Goal: Task Accomplishment & Management: Use online tool/utility

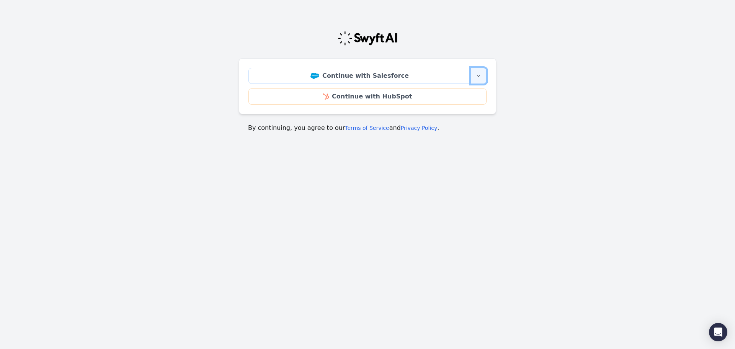
click at [484, 72] on button "More sign-in options" at bounding box center [478, 76] width 16 height 16
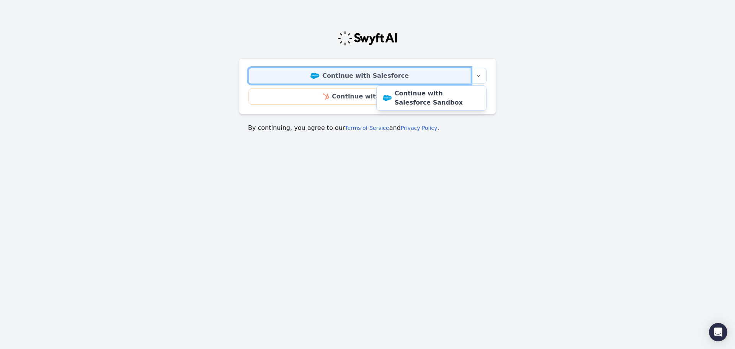
click at [416, 80] on link "Continue with Salesforce" at bounding box center [359, 76] width 222 height 16
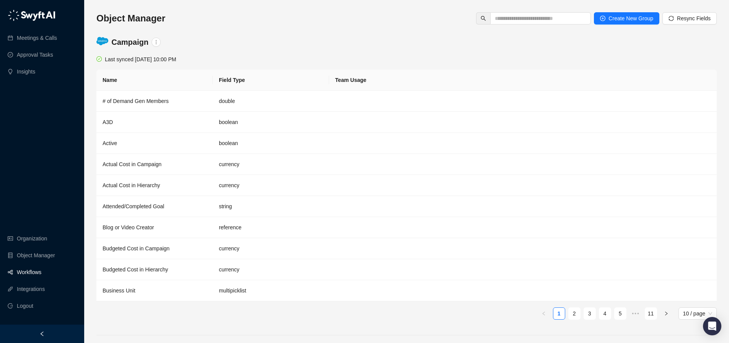
click at [33, 279] on link "Workflows" at bounding box center [29, 272] width 25 height 15
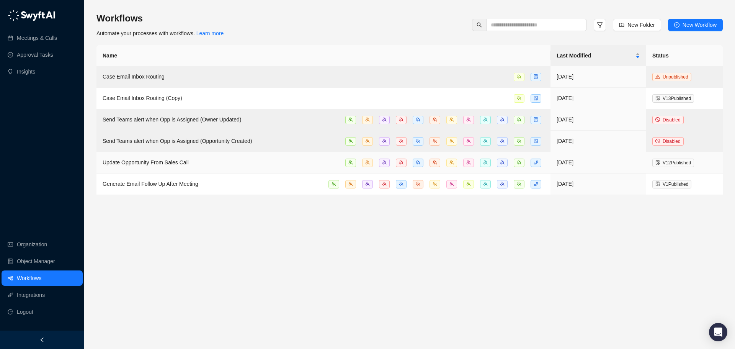
click at [169, 159] on span "Update Opportunity From Sales Call" at bounding box center [146, 162] width 86 height 6
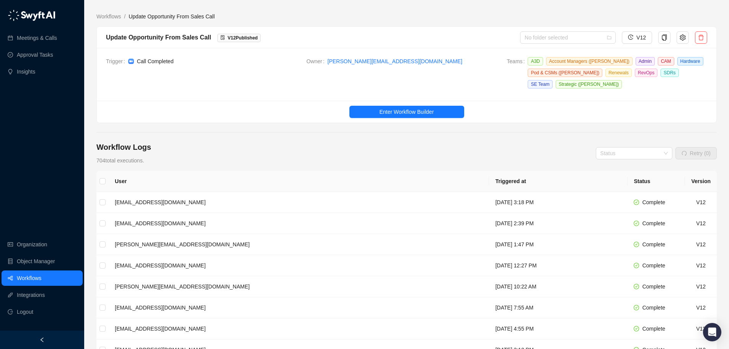
click at [279, 149] on div "Workflow Logs 704 total executions. Status Retry (0)" at bounding box center [406, 153] width 621 height 23
click at [433, 110] on span "Enter Workflow Builder" at bounding box center [406, 112] width 54 height 8
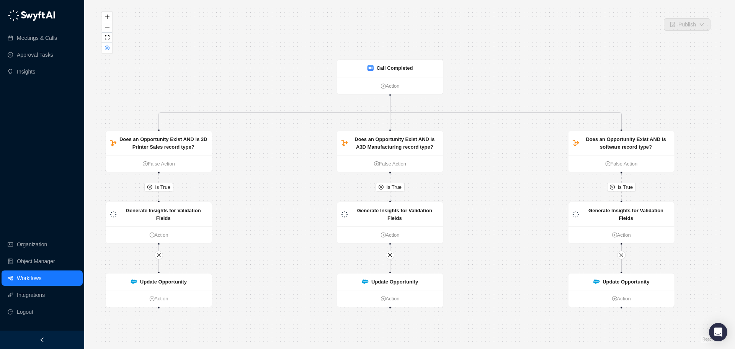
drag, startPoint x: 511, startPoint y: 75, endPoint x: 491, endPoint y: 84, distance: 21.6
click at [491, 84] on div "Is True Is True Is True Update Opportunity Action Update Opportunity Action Upd…" at bounding box center [409, 174] width 626 height 337
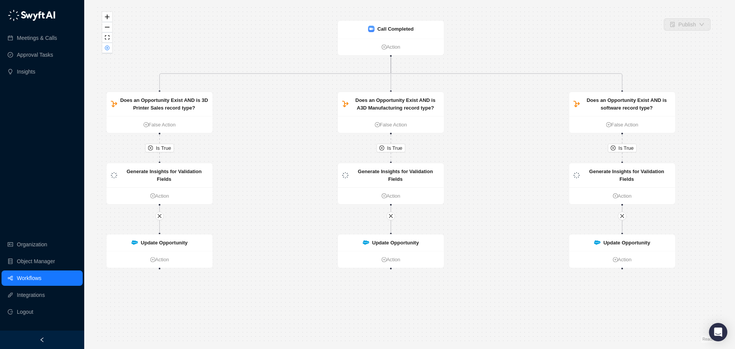
drag, startPoint x: 542, startPoint y: 193, endPoint x: 543, endPoint y: 154, distance: 39.1
click at [543, 154] on div "Is True Is True Is True Update Opportunity Action Update Opportunity Action Upd…" at bounding box center [409, 174] width 626 height 337
drag, startPoint x: 39, startPoint y: 279, endPoint x: 43, endPoint y: 278, distance: 4.7
click at [39, 279] on link "Workflows" at bounding box center [29, 277] width 25 height 15
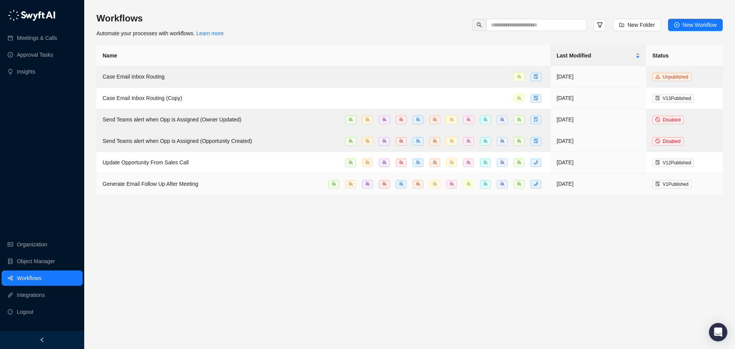
click at [163, 181] on span "Generate Email Follow Up After Meeting" at bounding box center [151, 184] width 96 height 6
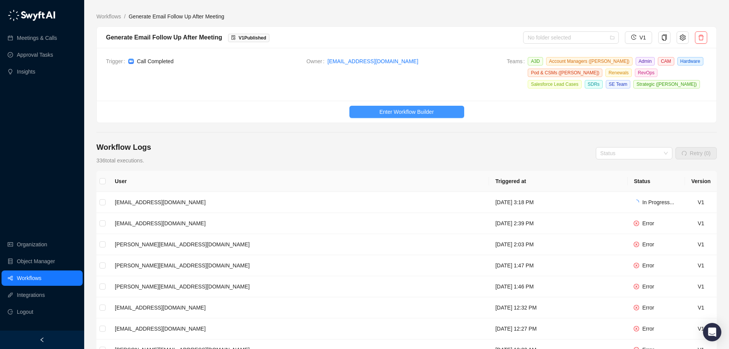
click at [421, 109] on span "Enter Workflow Builder" at bounding box center [406, 112] width 54 height 8
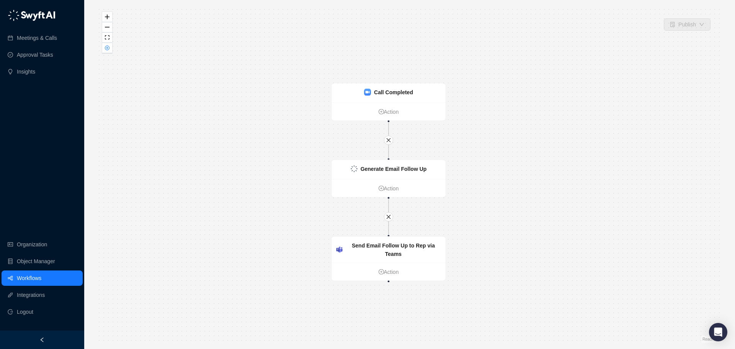
drag, startPoint x: 295, startPoint y: 157, endPoint x: 273, endPoint y: 160, distance: 21.7
click at [273, 160] on div "Call Completed Action Generate Email Follow Up Action Send Email Follow Up to R…" at bounding box center [409, 174] width 626 height 337
click at [362, 91] on div "Call Completed" at bounding box center [388, 92] width 114 height 19
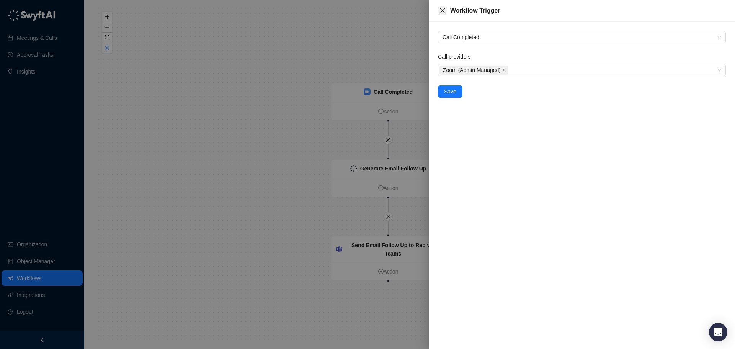
click at [443, 11] on icon "close" at bounding box center [442, 10] width 5 height 5
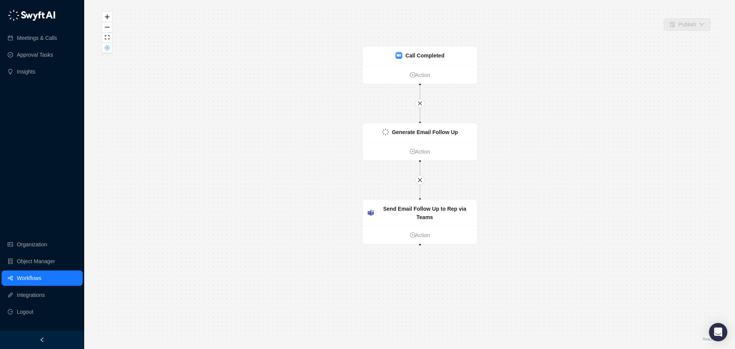
drag, startPoint x: 283, startPoint y: 159, endPoint x: 323, endPoint y: 122, distance: 54.5
click at [319, 117] on div "Call Completed Action Generate Email Follow Up Action Send Email Follow Up to R…" at bounding box center [409, 174] width 626 height 337
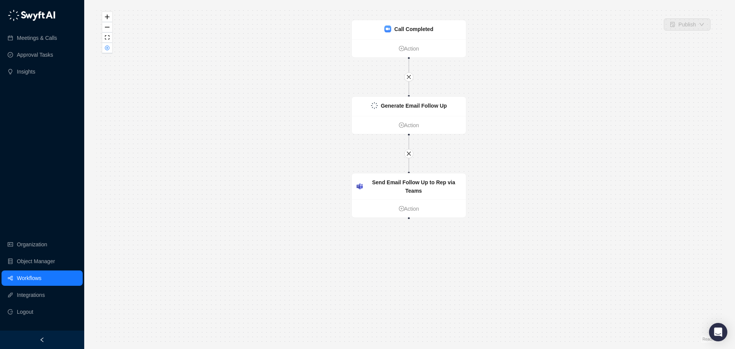
drag, startPoint x: 314, startPoint y: 119, endPoint x: 312, endPoint y: 114, distance: 5.5
click at [312, 114] on div "Call Completed Action Generate Email Follow Up Action Send Email Follow Up to R…" at bounding box center [409, 174] width 626 height 337
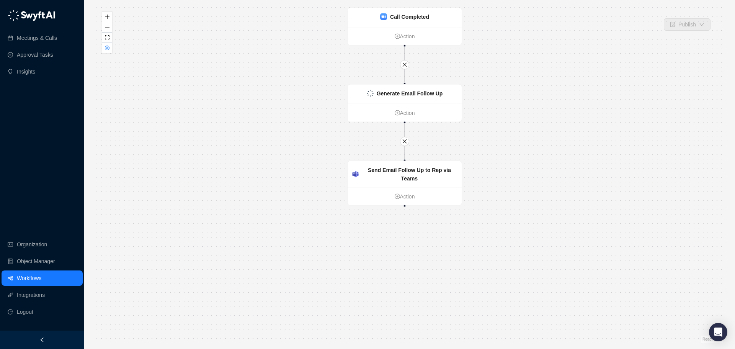
drag, startPoint x: 313, startPoint y: 139, endPoint x: 306, endPoint y: 117, distance: 22.8
click at [306, 117] on div "Call Completed Action Generate Email Follow Up Action Send Email Follow Up to R…" at bounding box center [409, 174] width 626 height 337
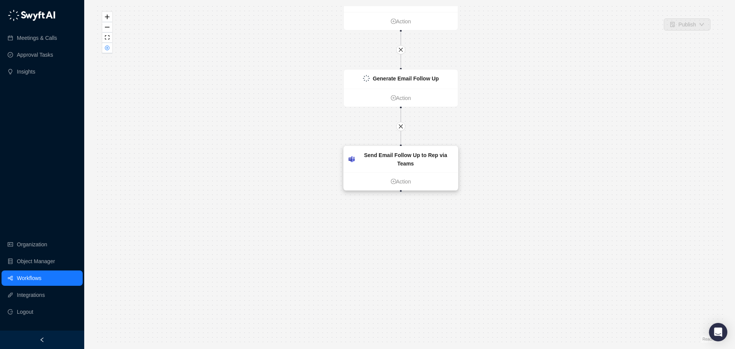
click at [366, 158] on strong "Send Email Follow Up to Rep via Teams" at bounding box center [405, 159] width 83 height 15
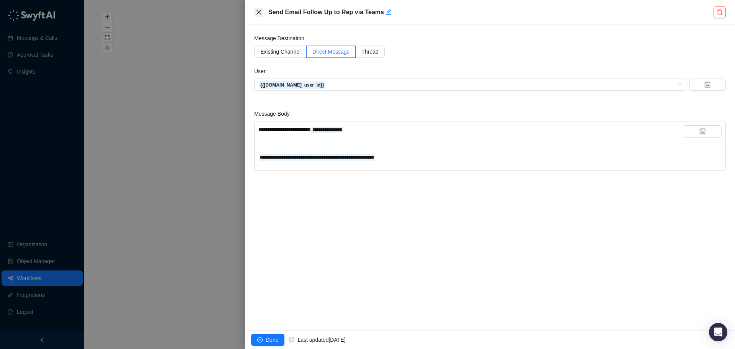
click at [259, 16] on button "Close" at bounding box center [258, 12] width 9 height 9
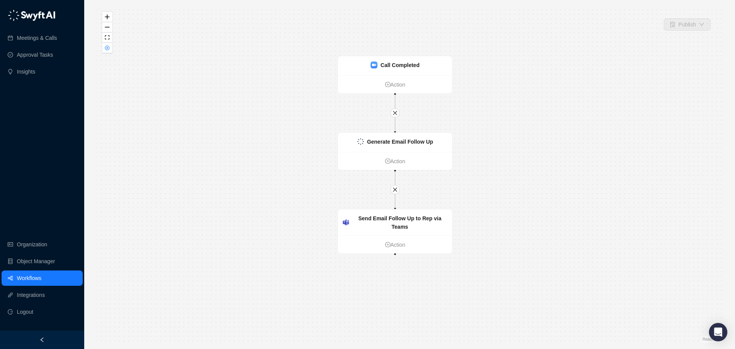
drag, startPoint x: 561, startPoint y: 90, endPoint x: 552, endPoint y: 159, distance: 69.9
click at [552, 159] on div "Call Completed Action Generate Email Follow Up Action Send Email Follow Up to R…" at bounding box center [409, 174] width 626 height 337
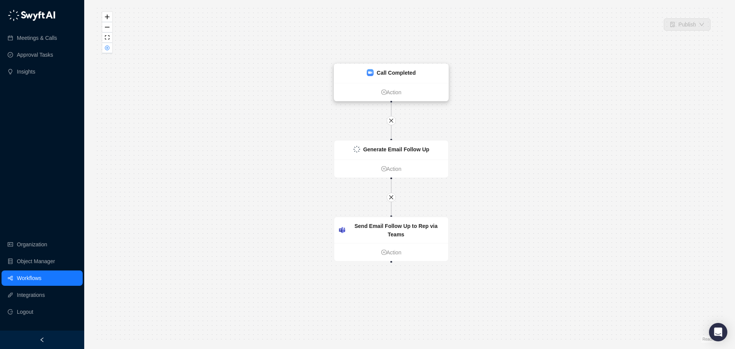
click at [406, 73] on strong "Call Completed" at bounding box center [396, 73] width 39 height 6
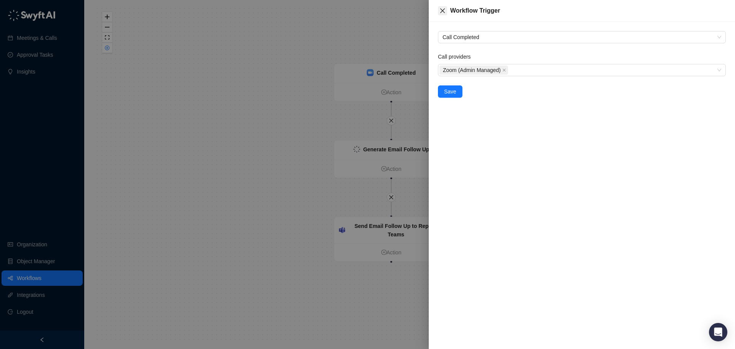
click at [440, 7] on button "Close" at bounding box center [442, 10] width 9 height 9
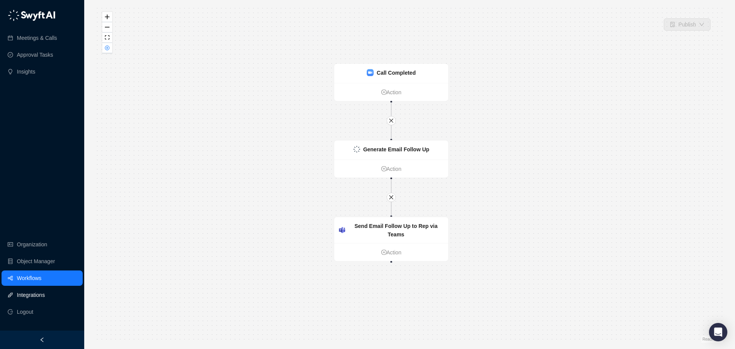
click at [38, 295] on link "Integrations" at bounding box center [31, 294] width 28 height 15
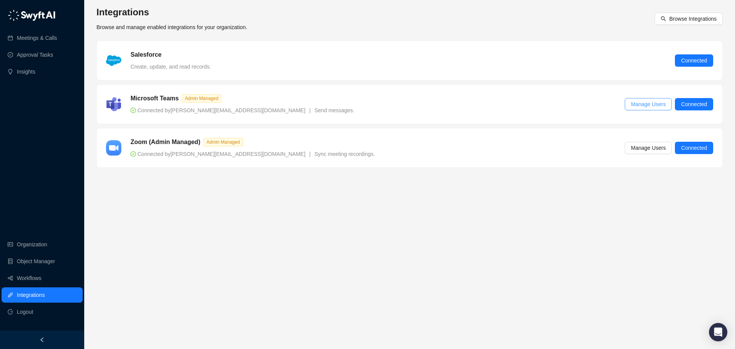
click at [648, 102] on span "Manage Users" at bounding box center [648, 104] width 35 height 8
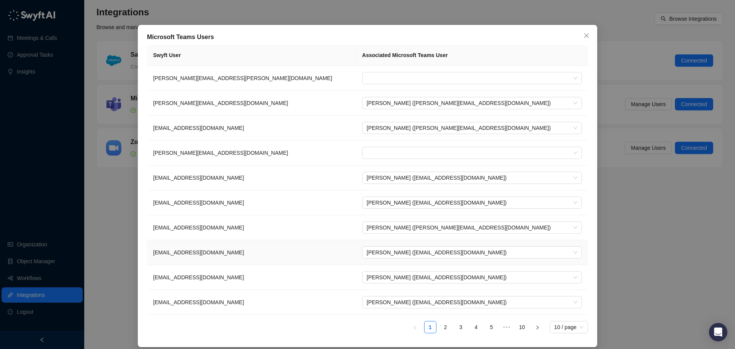
scroll to position [21, 0]
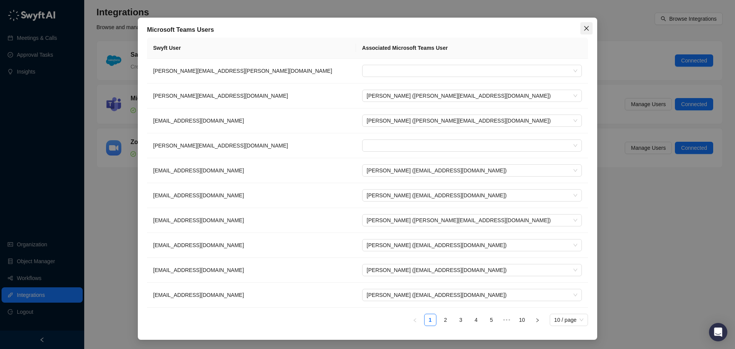
click at [584, 26] on icon "close" at bounding box center [586, 28] width 6 height 6
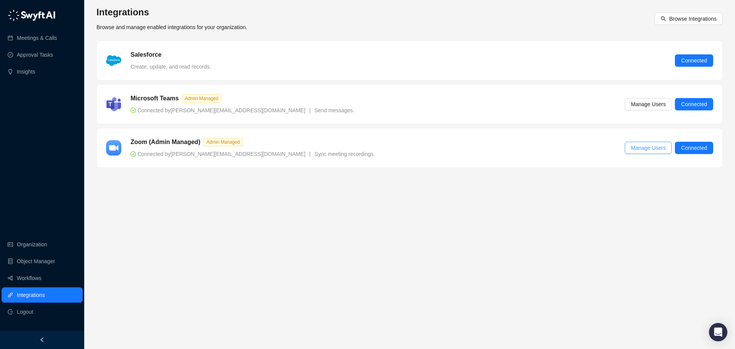
click at [639, 147] on span "Manage Users" at bounding box center [648, 148] width 35 height 8
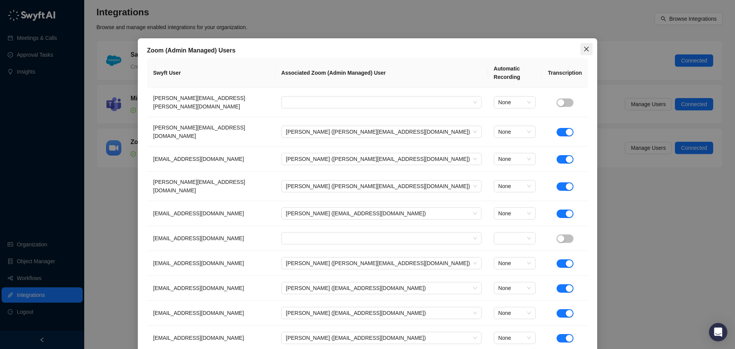
click at [585, 52] on icon "close" at bounding box center [586, 49] width 6 height 6
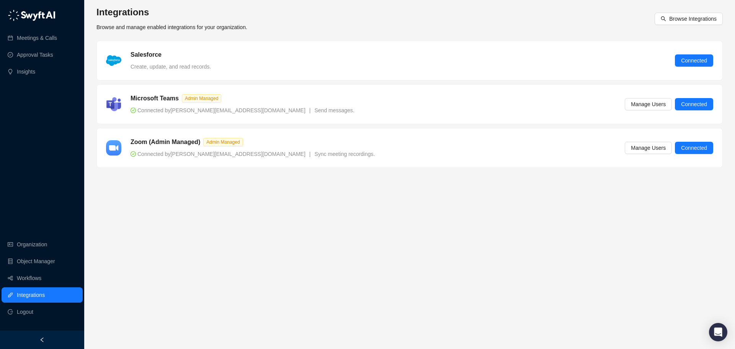
drag, startPoint x: 345, startPoint y: 238, endPoint x: 380, endPoint y: 216, distance: 41.2
click at [380, 216] on main "Integrations Browse and manage enabled integrations for your organization. Brow…" at bounding box center [409, 174] width 626 height 337
click at [427, 98] on div "Microsoft Teams Admin Managed Connected by kevinm@hawkridgesys.com | Send messa…" at bounding box center [409, 104] width 607 height 21
drag, startPoint x: 37, startPoint y: 275, endPoint x: 44, endPoint y: 274, distance: 6.6
click at [37, 275] on link "Workflows" at bounding box center [29, 277] width 25 height 15
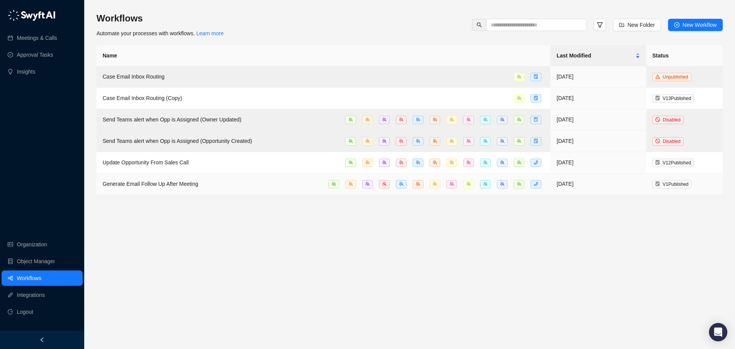
click at [171, 183] on span "Generate Email Follow Up After Meeting" at bounding box center [151, 184] width 96 height 6
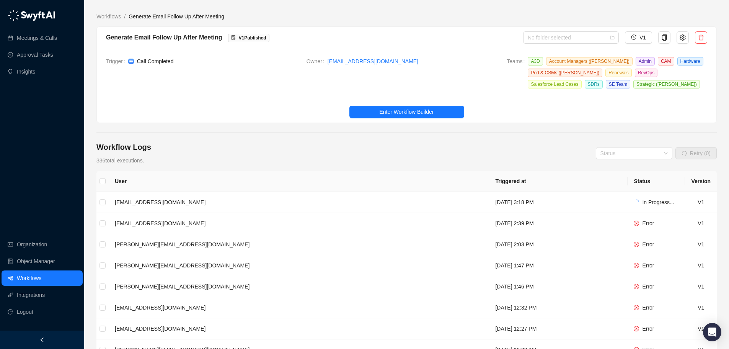
click at [404, 105] on ul "Enter Workflow Builder" at bounding box center [407, 112] width 620 height 22
click at [407, 107] on button "Enter Workflow Builder" at bounding box center [407, 112] width 115 height 12
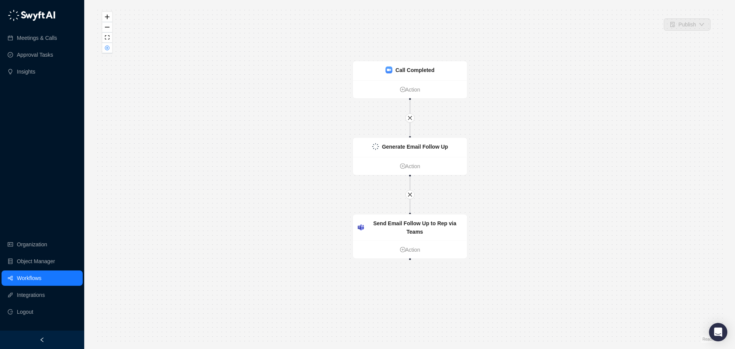
drag, startPoint x: 547, startPoint y: 169, endPoint x: 550, endPoint y: 146, distance: 23.6
click at [547, 141] on div "Call Completed Action Generate Email Follow Up Action Send Email Follow Up to R…" at bounding box center [409, 174] width 626 height 337
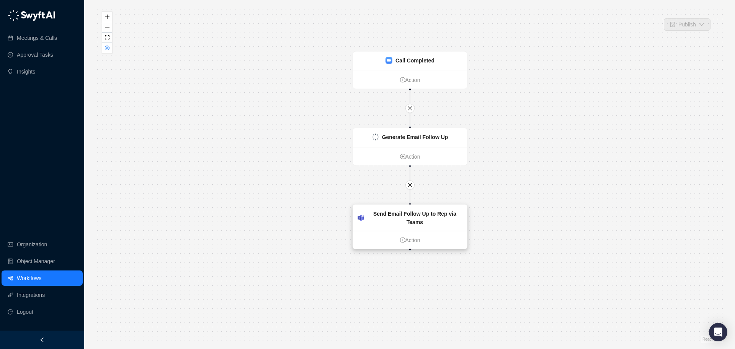
click at [424, 214] on strong "Send Email Follow Up to Rep via Teams" at bounding box center [414, 218] width 83 height 15
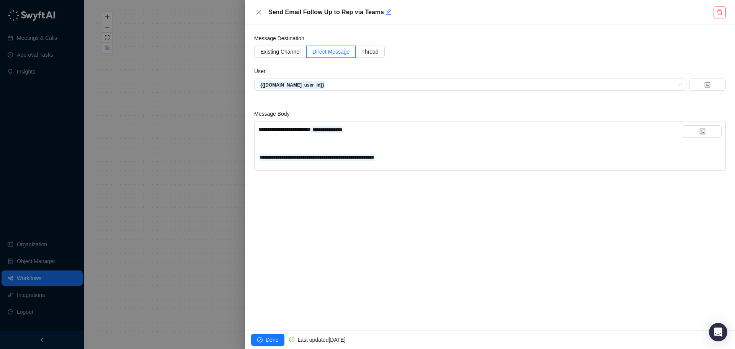
click at [438, 46] on div "Existing Channel Direct Message Thread" at bounding box center [490, 52] width 472 height 12
click at [258, 14] on icon "close" at bounding box center [259, 12] width 6 height 6
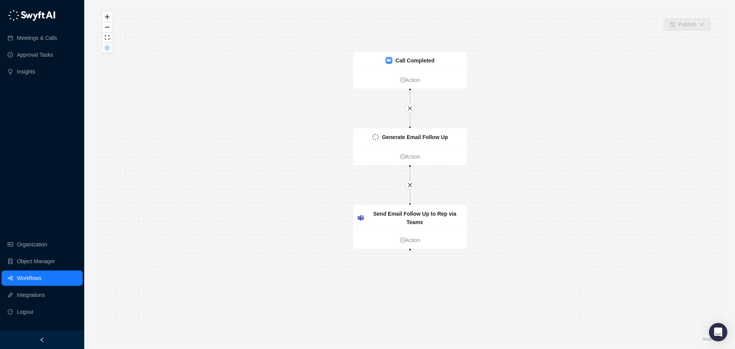
drag, startPoint x: 322, startPoint y: 87, endPoint x: 309, endPoint y: 76, distance: 16.8
click at [309, 76] on div "Call Completed Action Generate Email Follow Up Action Send Email Follow Up to R…" at bounding box center [409, 174] width 626 height 337
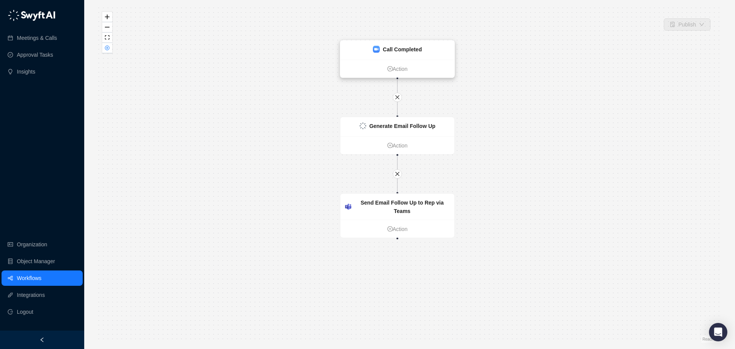
click at [405, 52] on strong "Call Completed" at bounding box center [402, 49] width 39 height 6
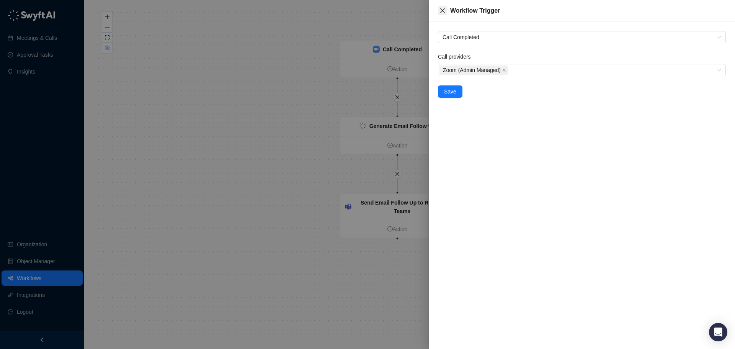
click at [439, 8] on button "Close" at bounding box center [442, 10] width 9 height 9
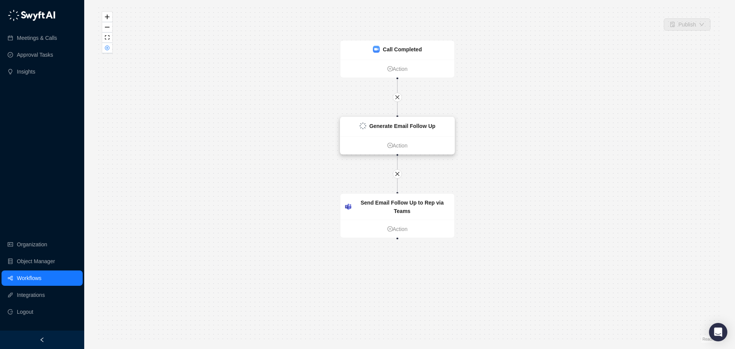
click at [418, 124] on strong "Generate Email Follow Up" at bounding box center [402, 126] width 66 height 6
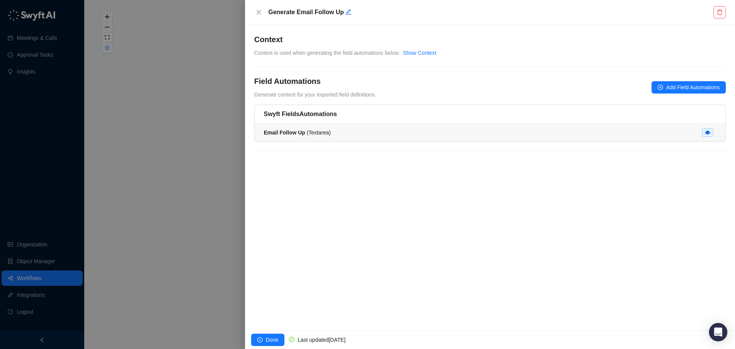
click at [413, 134] on div "Email Follow Up ( Textarea )" at bounding box center [490, 132] width 453 height 8
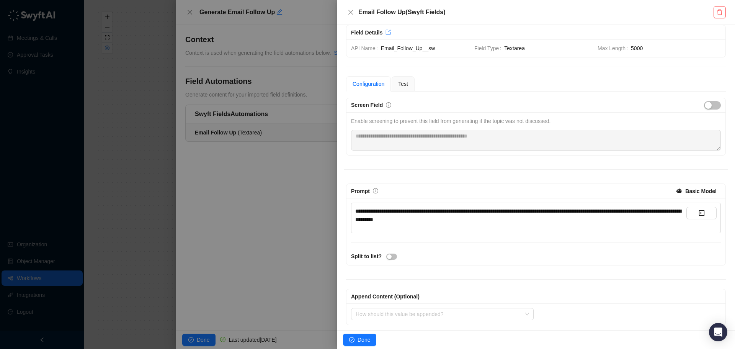
scroll to position [13, 0]
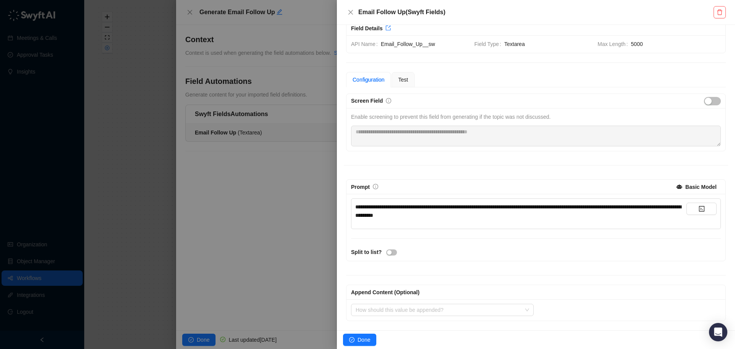
click at [153, 88] on div at bounding box center [367, 174] width 735 height 349
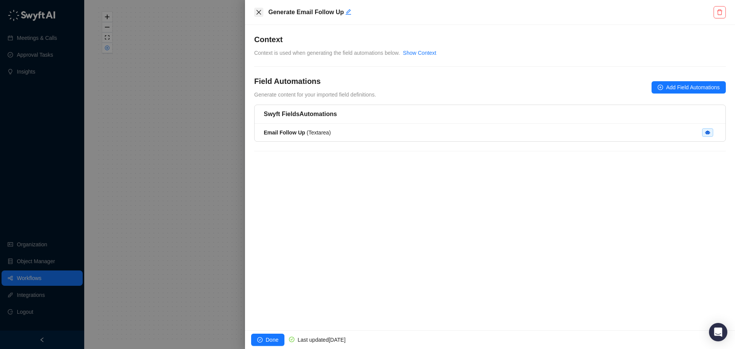
click at [258, 12] on icon "close" at bounding box center [258, 12] width 5 height 5
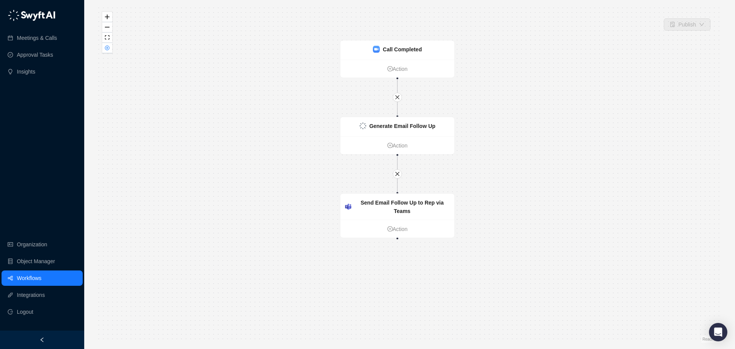
click at [34, 278] on link "Workflows" at bounding box center [29, 277] width 25 height 15
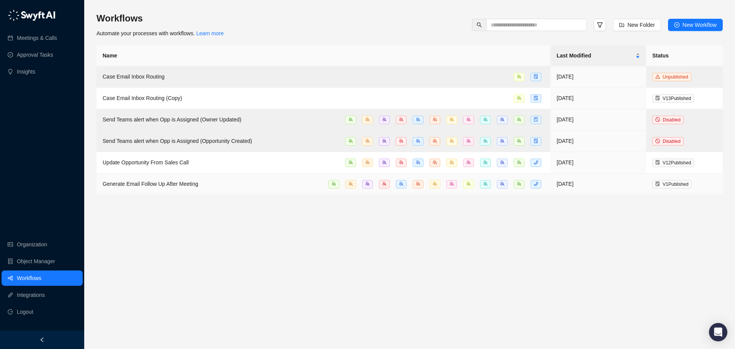
click at [189, 181] on span "Generate Email Follow Up After Meeting" at bounding box center [151, 184] width 96 height 6
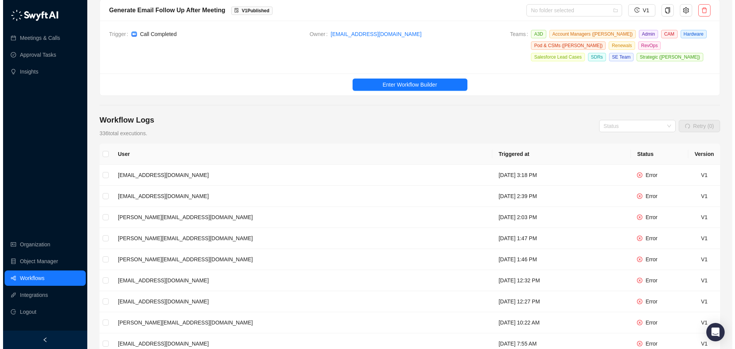
scroll to position [51, 0]
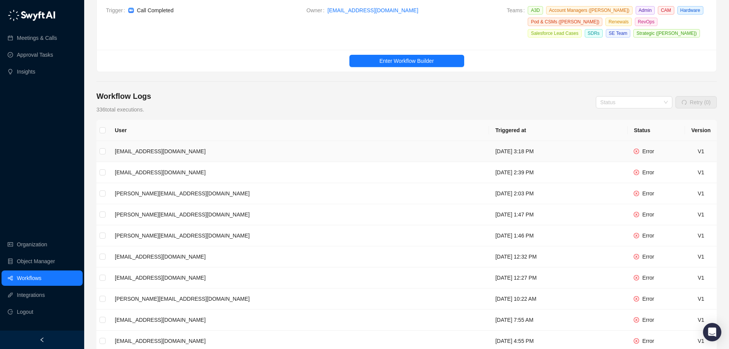
click at [651, 148] on span "Error" at bounding box center [648, 151] width 12 height 6
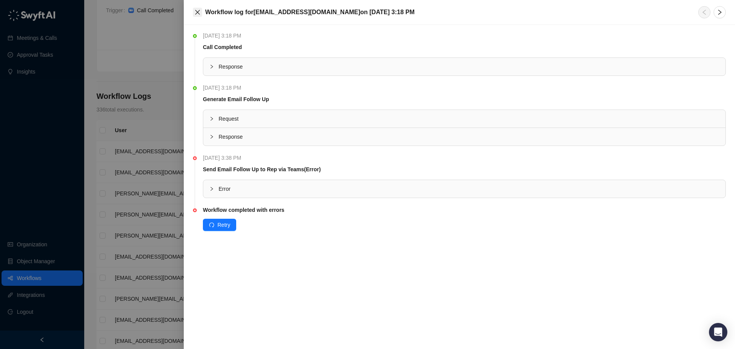
click at [196, 13] on icon "close" at bounding box center [197, 12] width 6 height 6
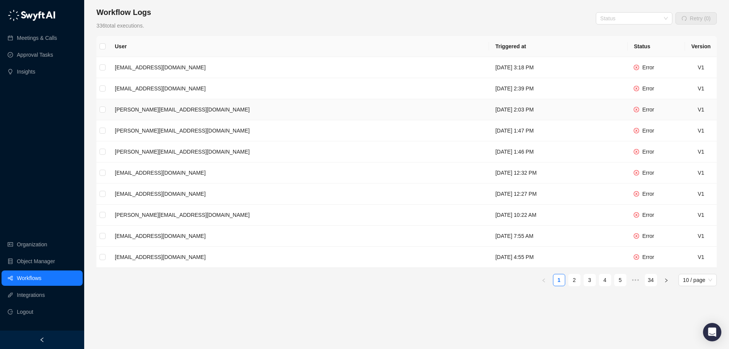
scroll to position [142, 0]
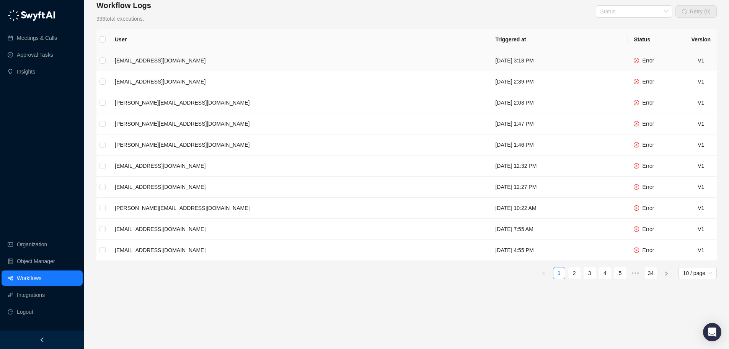
click at [642, 56] on div "Error" at bounding box center [644, 60] width 20 height 8
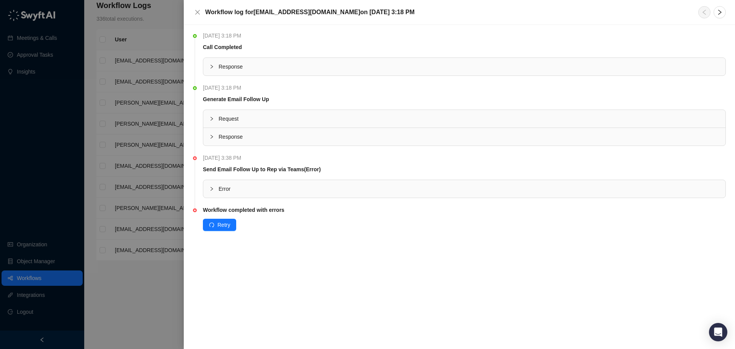
click at [219, 160] on span "Wednesday, 09/17/25, 3:38 PM" at bounding box center [224, 158] width 42 height 8
click at [211, 186] on icon "collapsed" at bounding box center [211, 188] width 5 height 5
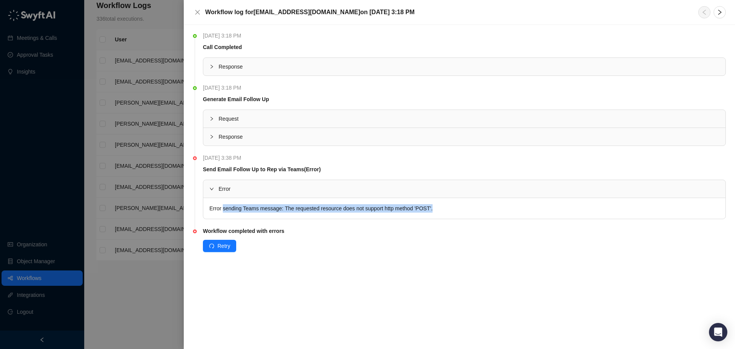
drag, startPoint x: 435, startPoint y: 209, endPoint x: 222, endPoint y: 208, distance: 212.5
click at [222, 208] on div "Error sending Teams message: The requested resource does not support http metho…" at bounding box center [464, 208] width 522 height 21
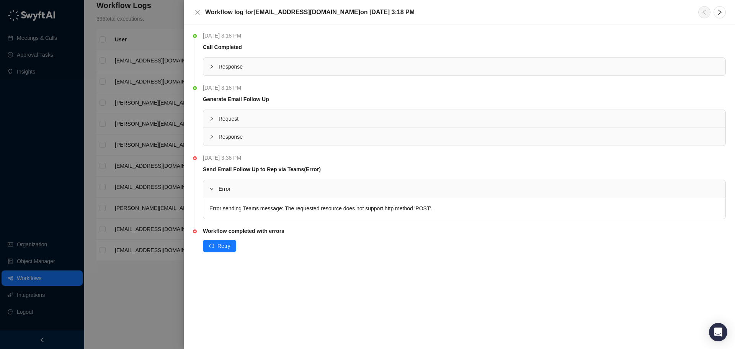
click at [269, 247] on div "Retry" at bounding box center [464, 246] width 523 height 12
click at [167, 261] on div at bounding box center [367, 174] width 735 height 349
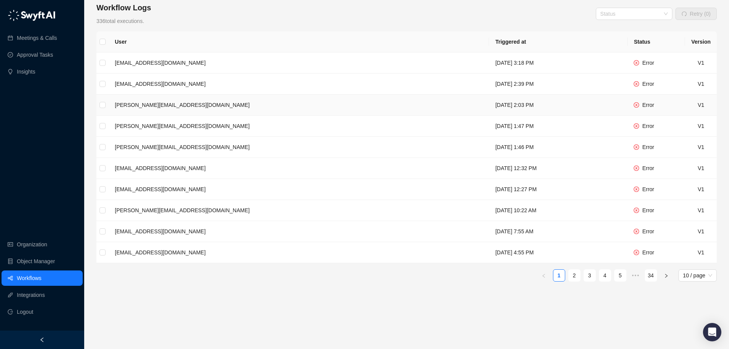
scroll to position [142, 0]
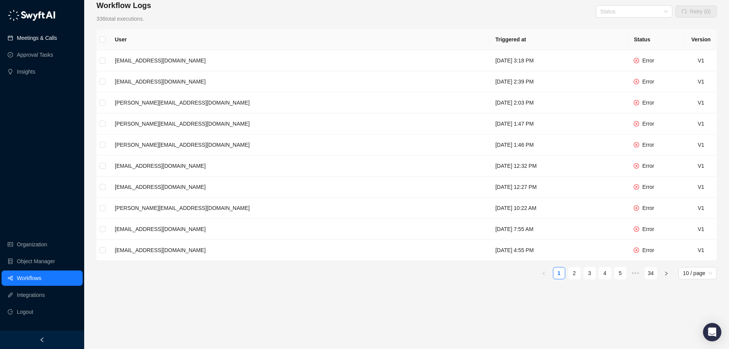
click at [30, 42] on link "Meetings & Calls" at bounding box center [37, 37] width 40 height 15
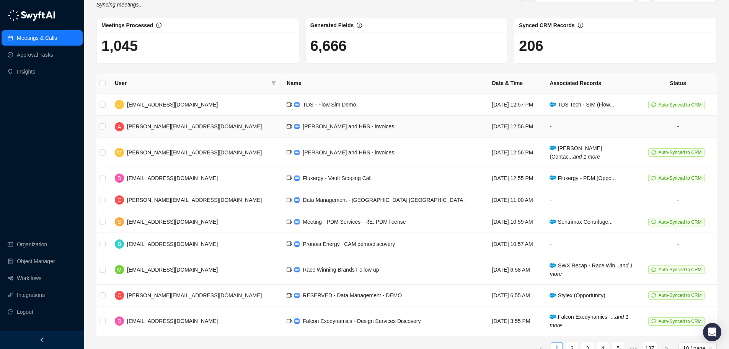
scroll to position [41, 0]
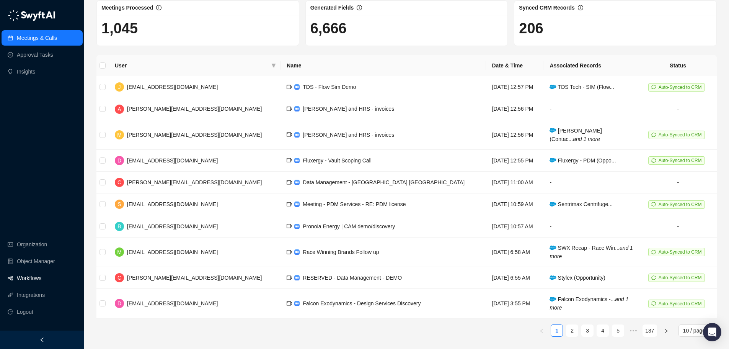
click at [27, 276] on link "Workflows" at bounding box center [29, 277] width 25 height 15
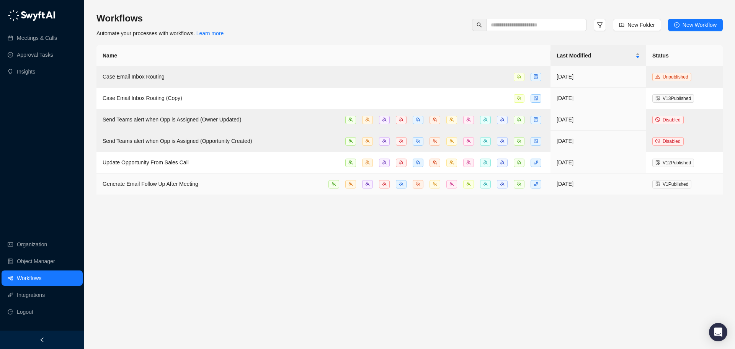
click at [173, 187] on td "Generate Email Follow Up After Meeting" at bounding box center [323, 183] width 454 height 21
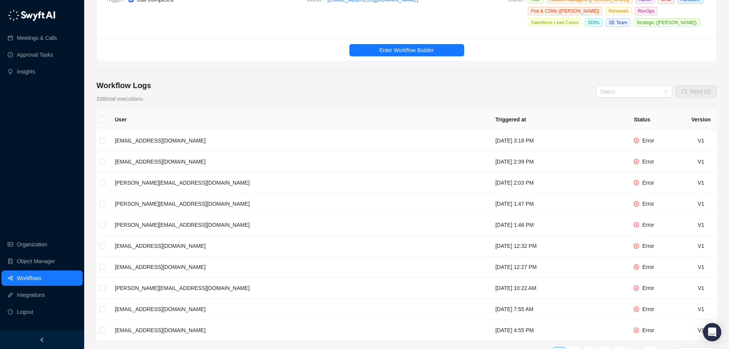
scroll to position [142, 0]
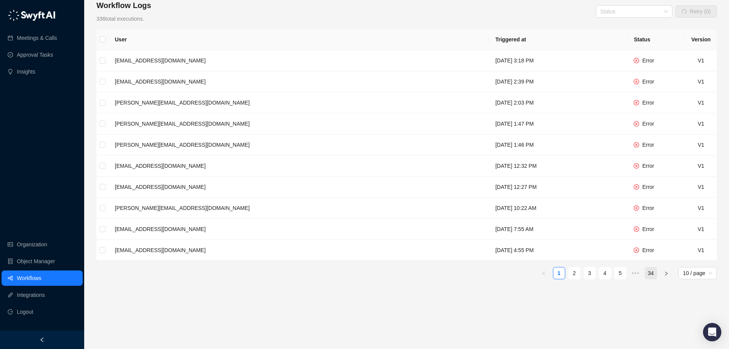
click at [648, 276] on link "34" at bounding box center [650, 272] width 11 height 11
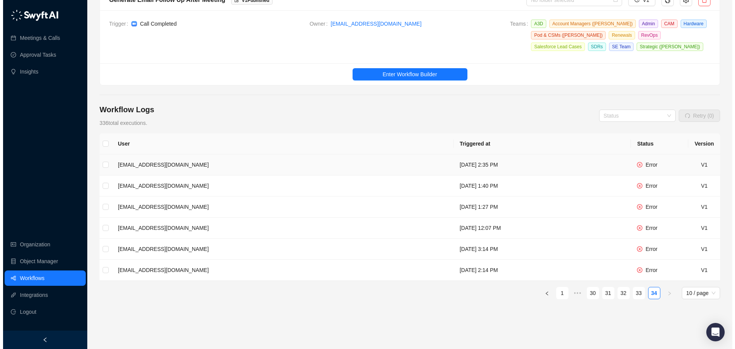
scroll to position [57, 0]
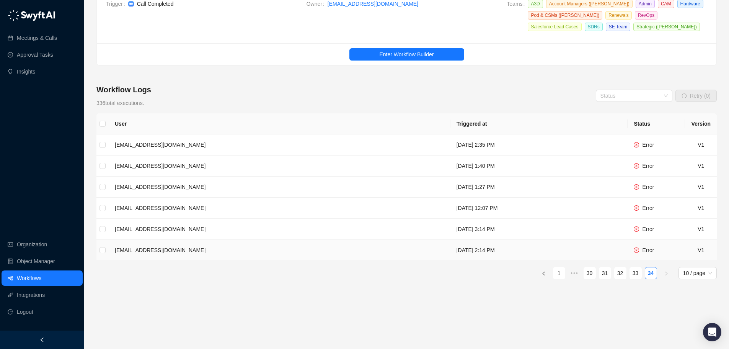
click at [173, 253] on td "bergenw@hawkridgesys.com" at bounding box center [280, 250] width 342 height 21
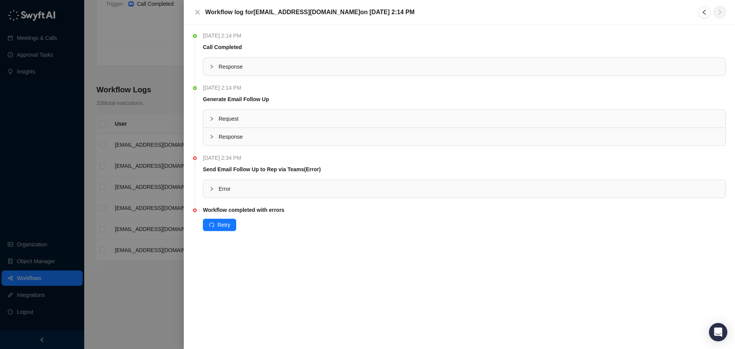
click at [209, 190] on div "Error" at bounding box center [464, 189] width 522 height 18
click at [214, 140] on div at bounding box center [213, 136] width 9 height 8
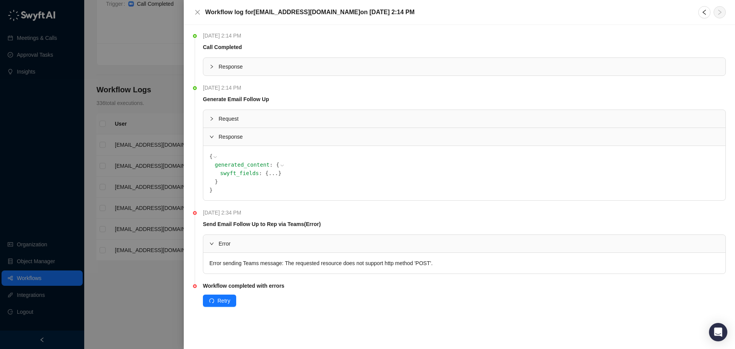
click at [0, 0] on icon at bounding box center [0, 0] width 0 height 0
click at [279, 165] on icon at bounding box center [281, 165] width 5 height 5
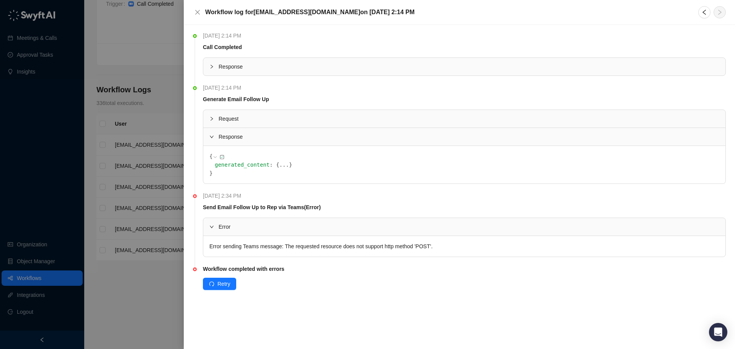
click at [279, 165] on button "..." at bounding box center [284, 164] width 10 height 8
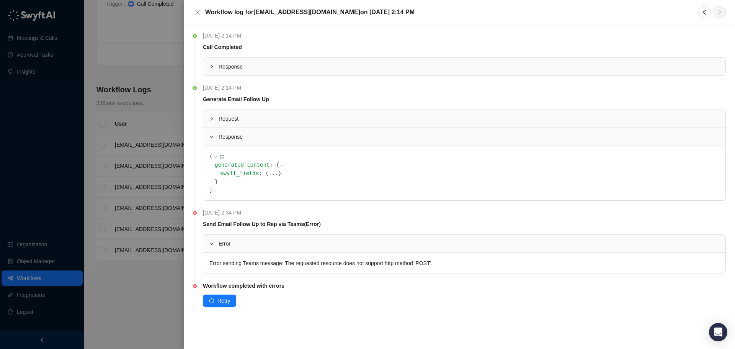
click at [265, 176] on span "{" at bounding box center [266, 173] width 3 height 6
click at [242, 176] on span "swyft_fields" at bounding box center [239, 173] width 39 height 6
click at [211, 111] on div "Request" at bounding box center [464, 119] width 522 height 18
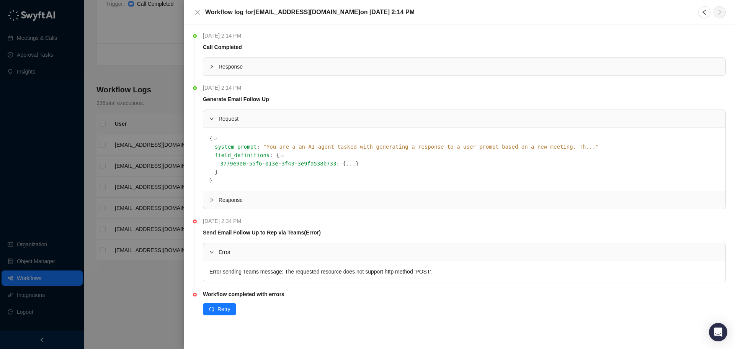
click at [213, 116] on div at bounding box center [213, 118] width 9 height 8
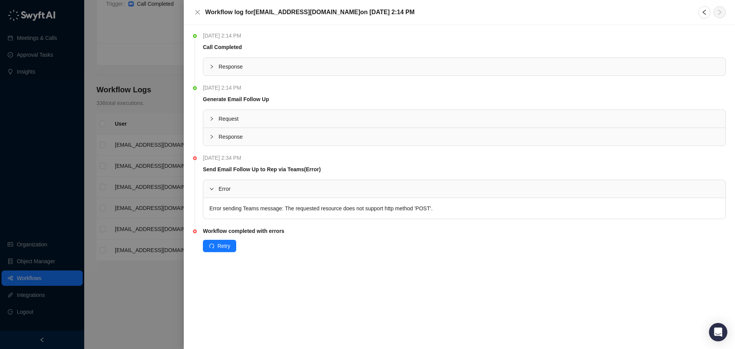
click at [210, 69] on icon "collapsed" at bounding box center [211, 66] width 5 height 5
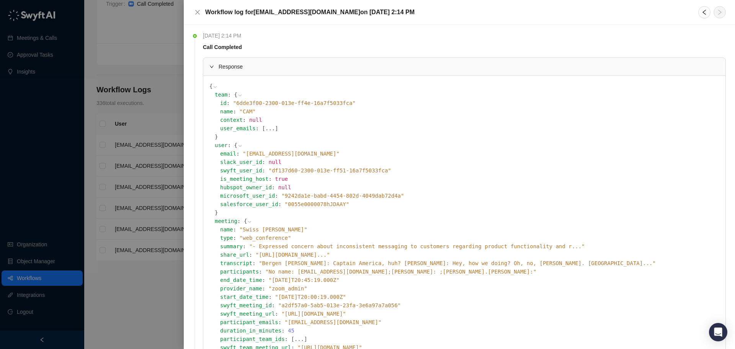
click at [211, 67] on icon "expanded" at bounding box center [211, 66] width 5 height 5
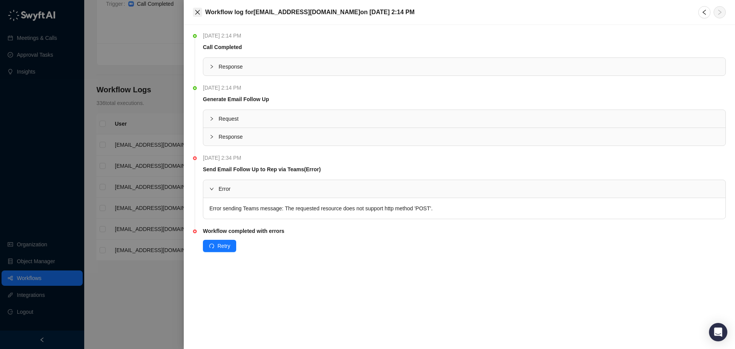
click at [194, 13] on button "Close" at bounding box center [197, 12] width 9 height 9
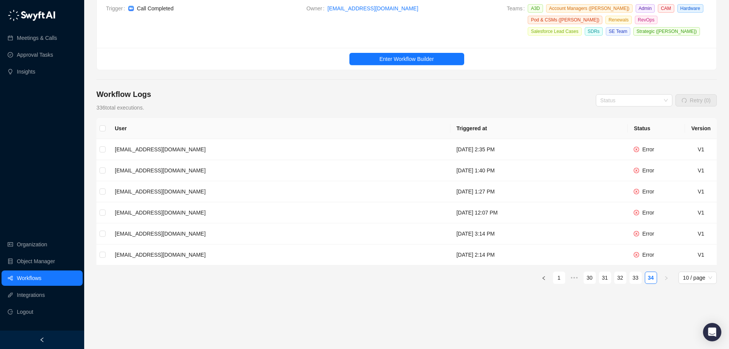
scroll to position [57, 0]
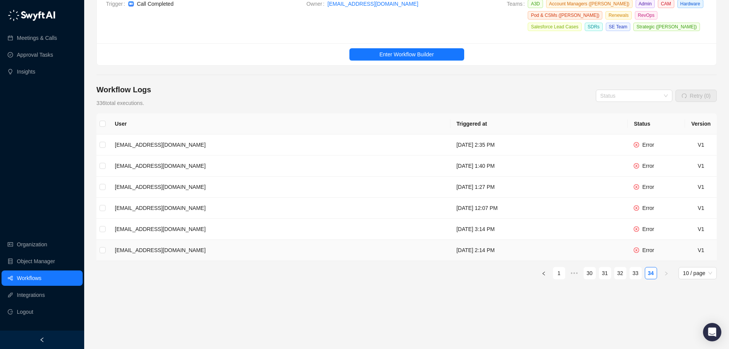
click at [653, 250] on span "Error" at bounding box center [648, 250] width 12 height 6
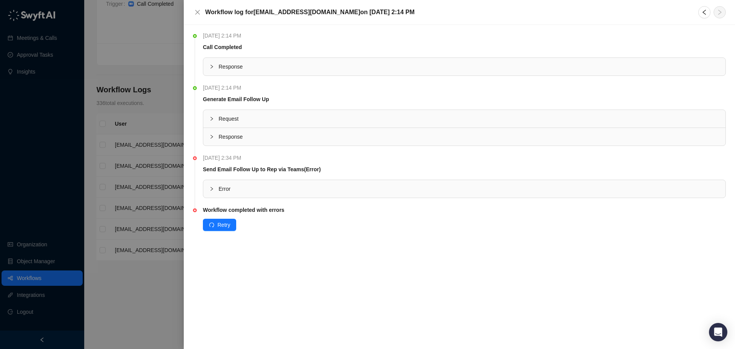
click at [217, 188] on div at bounding box center [213, 189] width 9 height 8
click at [197, 15] on icon "close" at bounding box center [197, 12] width 6 height 6
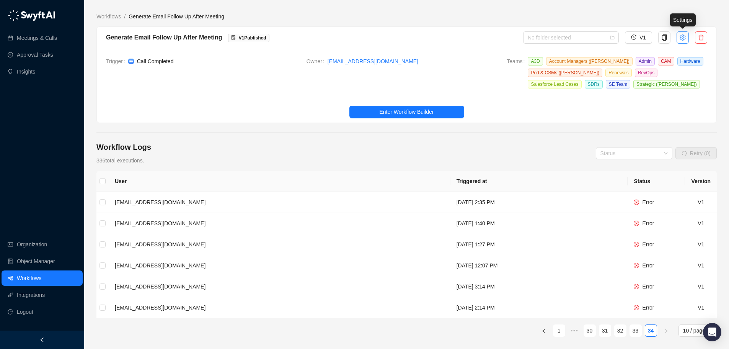
click at [682, 39] on icon "setting" at bounding box center [683, 37] width 6 height 6
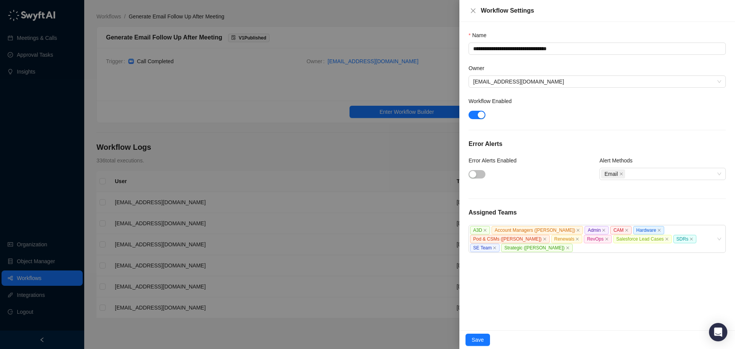
click at [407, 155] on div at bounding box center [367, 174] width 735 height 349
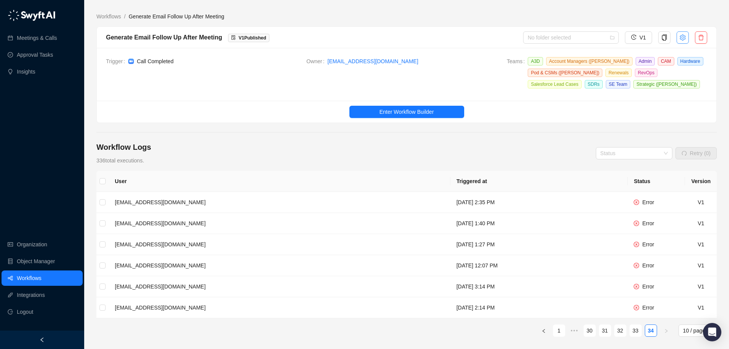
click at [687, 41] on button "button" at bounding box center [683, 37] width 12 height 12
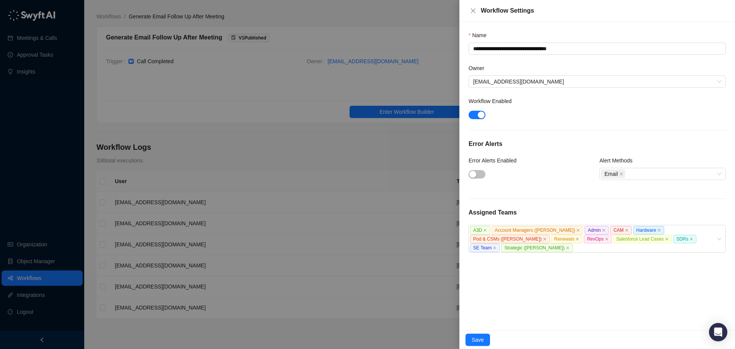
click at [388, 158] on div at bounding box center [367, 174] width 735 height 349
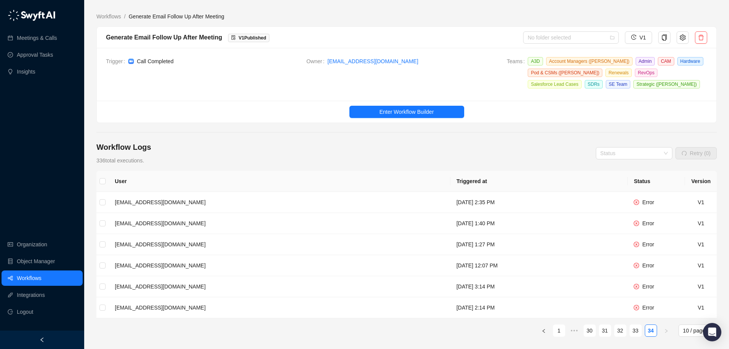
click at [416, 11] on div "Workflows / Generate Email Follow Up After Meeting Generate Email Follow Up Aft…" at bounding box center [406, 203] width 621 height 394
click at [26, 297] on link "Integrations" at bounding box center [31, 294] width 28 height 15
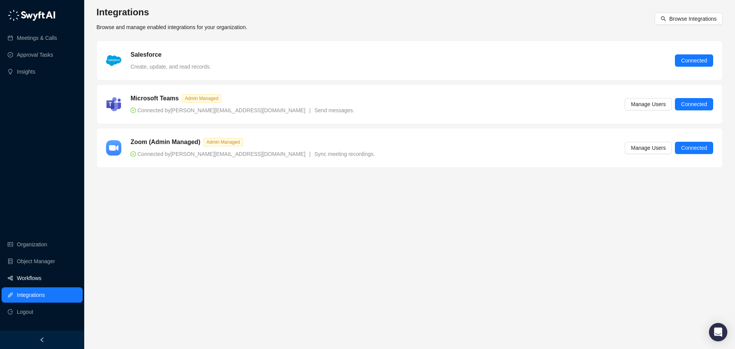
click at [33, 274] on link "Workflows" at bounding box center [29, 277] width 25 height 15
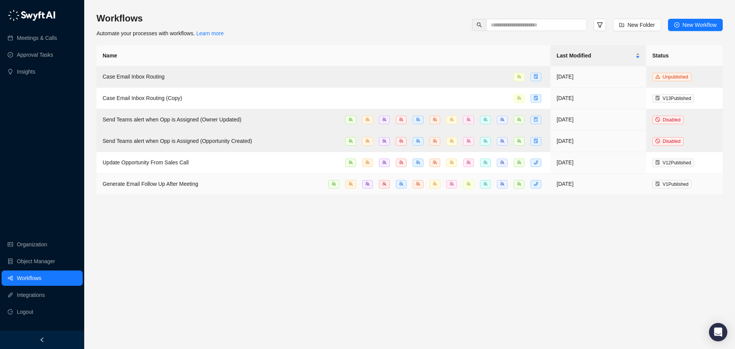
click at [175, 186] on td "Generate Email Follow Up After Meeting" at bounding box center [323, 183] width 454 height 21
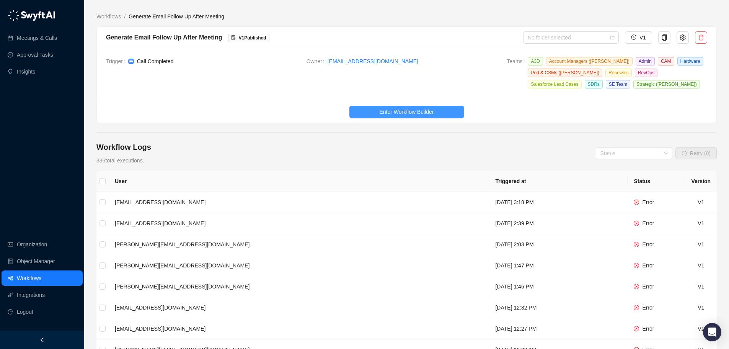
click at [415, 113] on span "Enter Workflow Builder" at bounding box center [406, 112] width 54 height 8
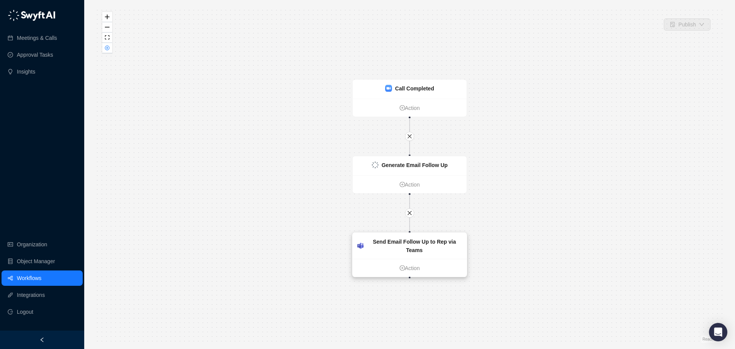
click at [379, 239] on strong "Send Email Follow Up to Rep via Teams" at bounding box center [414, 246] width 83 height 15
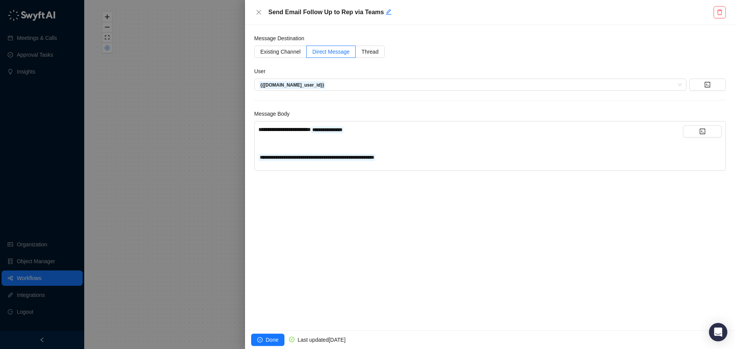
click at [606, 225] on div "**********" at bounding box center [490, 177] width 490 height 305
click at [386, 13] on icon "edit" at bounding box center [389, 12] width 6 height 6
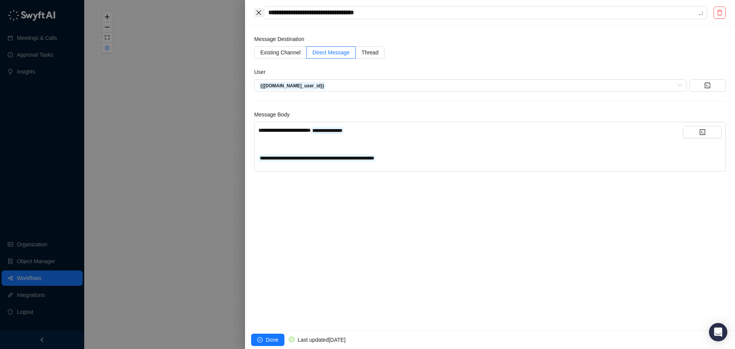
click at [260, 14] on icon "close" at bounding box center [258, 12] width 5 height 5
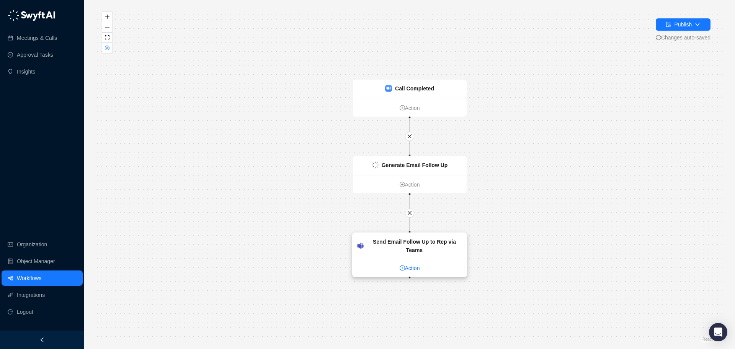
click at [405, 264] on link "Action" at bounding box center [410, 268] width 114 height 8
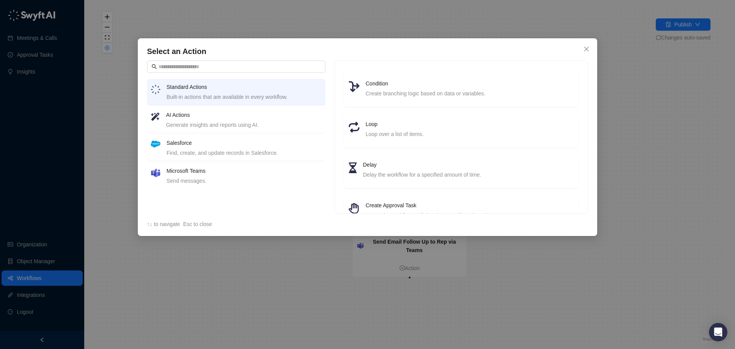
click at [240, 172] on h4 "Microsoft Teams" at bounding box center [244, 171] width 155 height 8
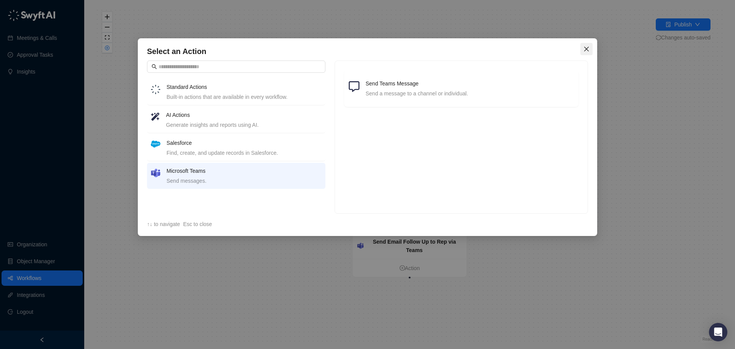
click at [585, 50] on icon "close" at bounding box center [586, 49] width 6 height 6
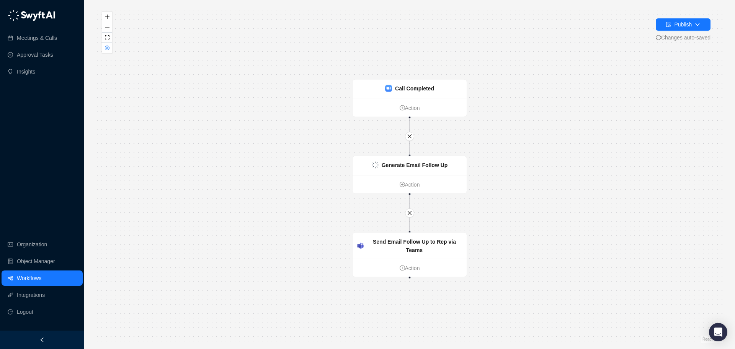
click at [41, 275] on link "Workflows" at bounding box center [29, 277] width 25 height 15
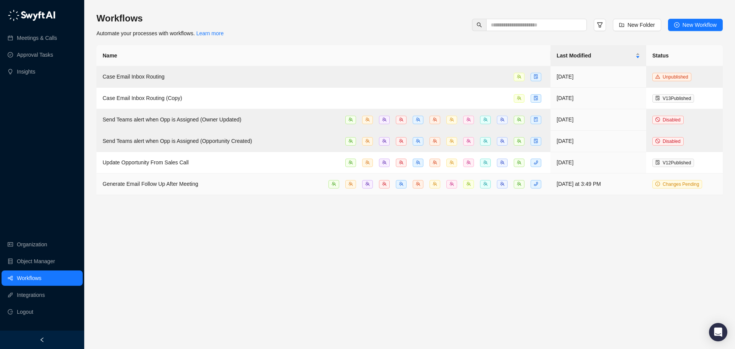
click at [164, 181] on span "Generate Email Follow Up After Meeting" at bounding box center [151, 184] width 96 height 6
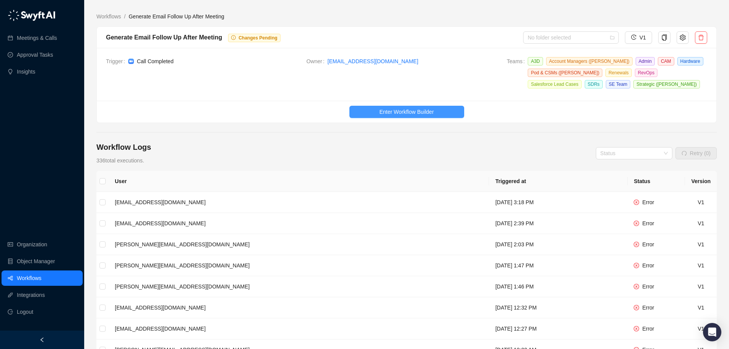
click at [404, 107] on button "Enter Workflow Builder" at bounding box center [407, 112] width 115 height 12
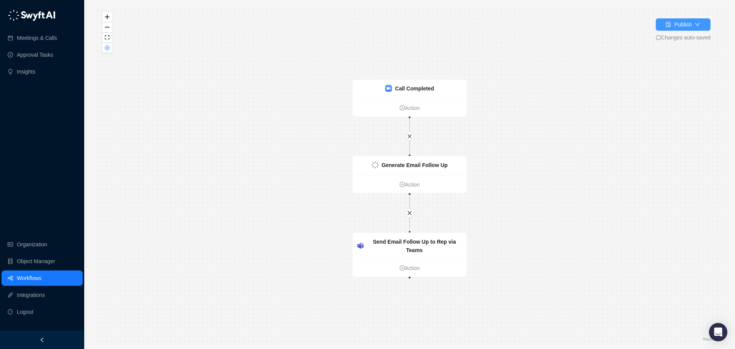
click at [702, 23] on button "Publish" at bounding box center [683, 24] width 55 height 12
click at [526, 183] on div "Call Completed Action Generate Email Follow Up Action Send Email Follow Up to R…" at bounding box center [409, 174] width 626 height 337
click at [413, 245] on div "Send Email Follow Up to Rep via Teams" at bounding box center [414, 245] width 95 height 17
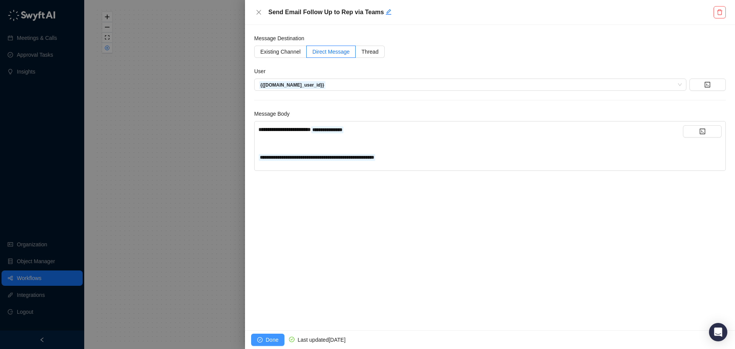
click at [270, 338] on span "Done" at bounding box center [272, 339] width 13 height 8
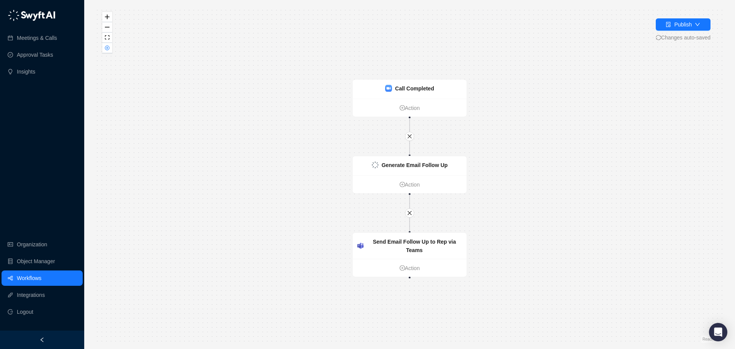
drag, startPoint x: 638, startPoint y: 194, endPoint x: 636, endPoint y: 188, distance: 6.4
click at [638, 194] on div "Call Completed Action Generate Email Follow Up Action Send Email Follow Up to R…" at bounding box center [409, 174] width 626 height 337
click at [667, 39] on span "Changes auto-saved" at bounding box center [683, 37] width 55 height 8
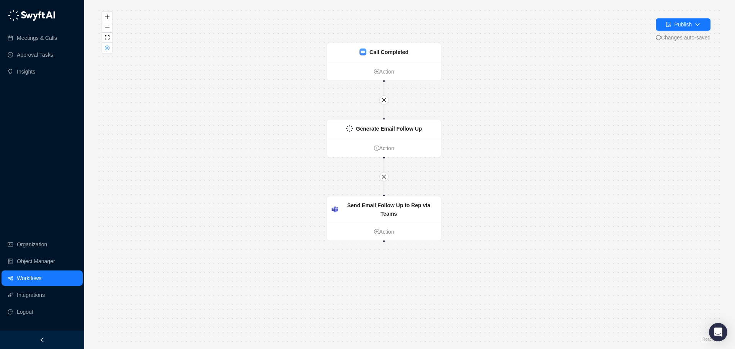
drag, startPoint x: 614, startPoint y: 293, endPoint x: 592, endPoint y: 280, distance: 26.1
click at [592, 280] on div "Call Completed Action Generate Email Follow Up Action Send Email Follow Up to R…" at bounding box center [409, 174] width 626 height 337
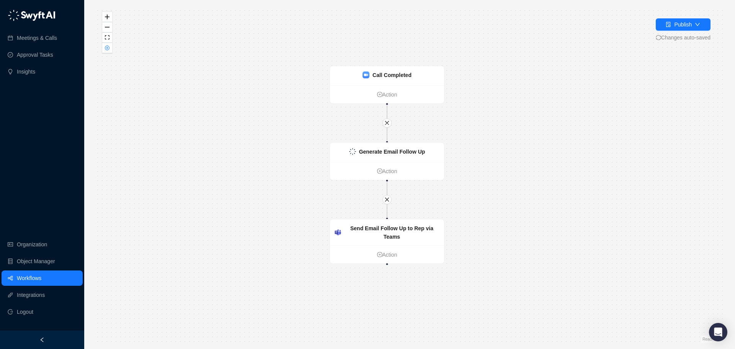
drag, startPoint x: 555, startPoint y: 216, endPoint x: 570, endPoint y: 245, distance: 32.5
click at [570, 245] on div "Call Completed Action Generate Email Follow Up Action Send Email Follow Up to R…" at bounding box center [409, 174] width 626 height 337
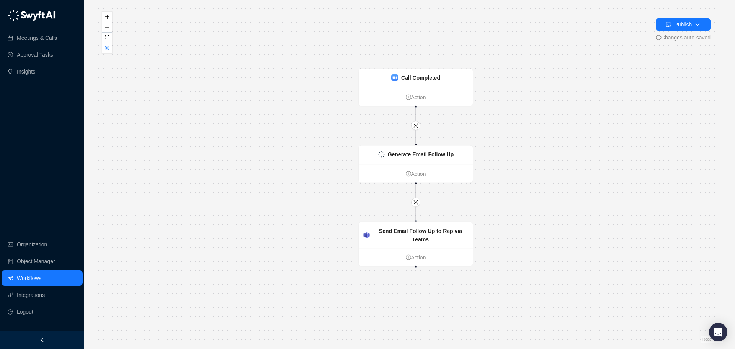
drag, startPoint x: 575, startPoint y: 221, endPoint x: 515, endPoint y: 224, distance: 59.8
click at [579, 212] on div "Call Completed Action Generate Email Follow Up Action Send Email Follow Up to R…" at bounding box center [409, 174] width 626 height 337
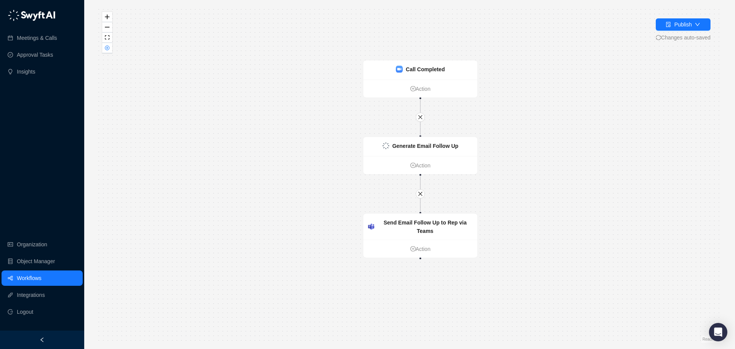
click at [41, 275] on link "Workflows" at bounding box center [29, 277] width 25 height 15
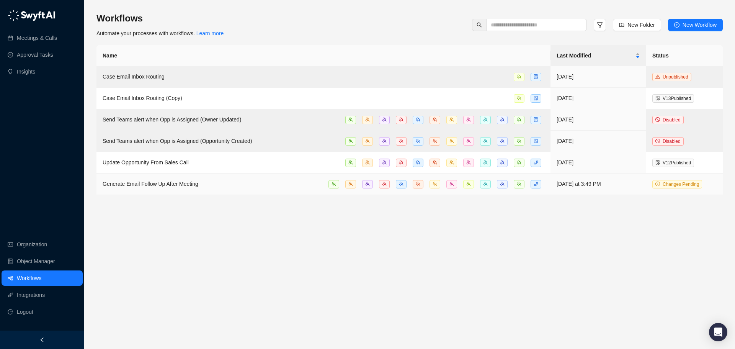
click at [662, 180] on span "Changes Pending" at bounding box center [677, 184] width 50 height 8
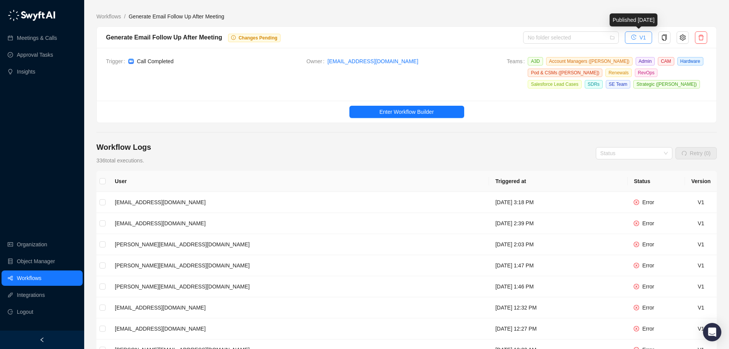
click at [640, 39] on span "V1" at bounding box center [643, 37] width 7 height 8
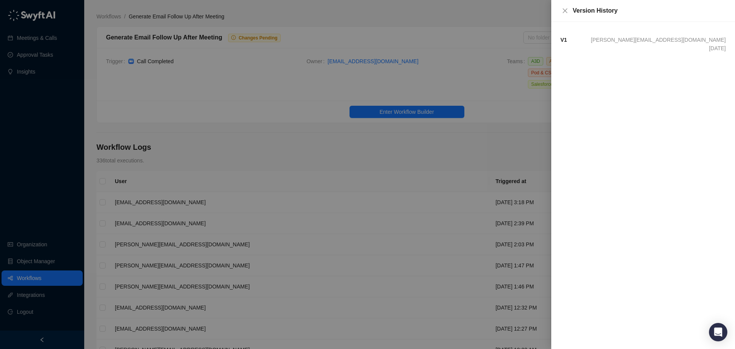
click at [678, 46] on div "V 1 jake@swyftai.com 08/13/2025" at bounding box center [642, 44] width 165 height 17
click at [564, 39] on strong "V 1" at bounding box center [563, 40] width 7 height 6
click at [689, 41] on span "jake@swyftai.com" at bounding box center [658, 40] width 135 height 8
click at [689, 42] on span "jake@swyftai.com" at bounding box center [658, 40] width 135 height 8
click at [674, 73] on div "V 1 jake@swyftai.com 08/13/2025" at bounding box center [643, 185] width 184 height 327
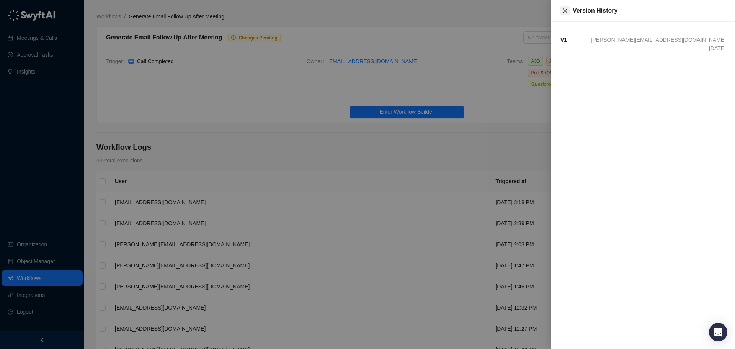
click at [566, 12] on icon "close" at bounding box center [565, 10] width 5 height 5
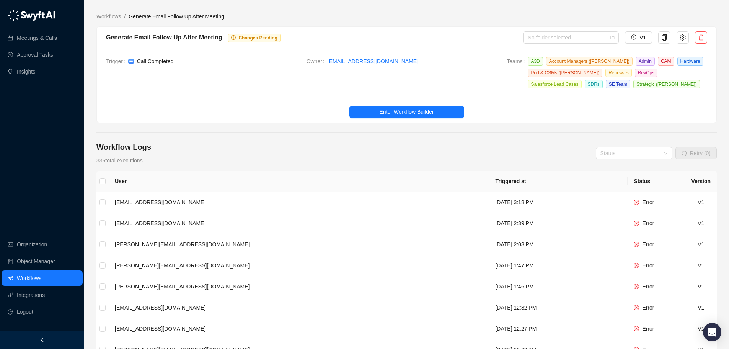
click at [547, 155] on div "Workflow Logs 336 total executions. Status Retry (0)" at bounding box center [406, 153] width 621 height 23
click at [680, 37] on button "button" at bounding box center [683, 37] width 12 height 12
type textarea "**********"
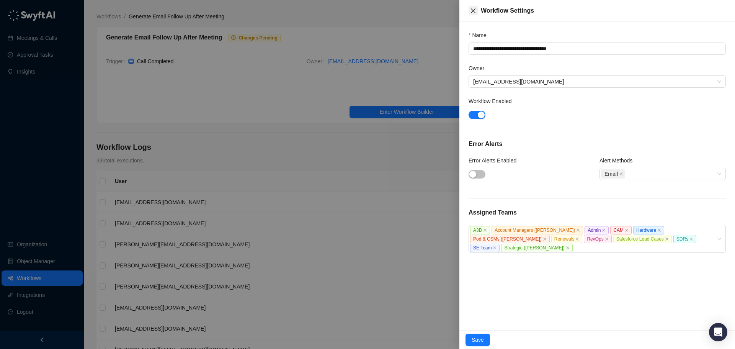
click at [476, 14] on button "Close" at bounding box center [473, 10] width 9 height 9
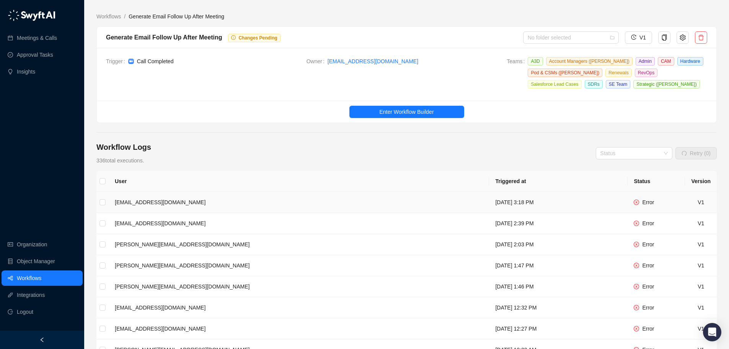
click at [647, 198] on div "Error" at bounding box center [648, 202] width 12 height 8
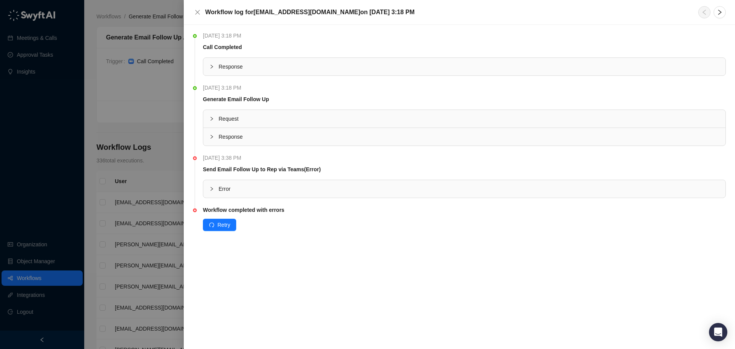
click at [209, 185] on div "Error" at bounding box center [464, 189] width 522 height 18
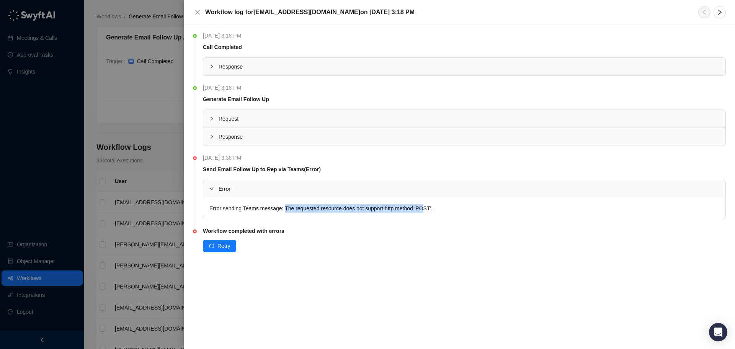
drag, startPoint x: 284, startPoint y: 211, endPoint x: 420, endPoint y: 213, distance: 135.9
click at [420, 213] on div "Error sending Teams message: The requested resource does not support http metho…" at bounding box center [464, 208] width 522 height 21
click at [406, 227] on div "Workflow completed with errors" at bounding box center [464, 231] width 523 height 8
click at [128, 108] on div at bounding box center [367, 174] width 735 height 349
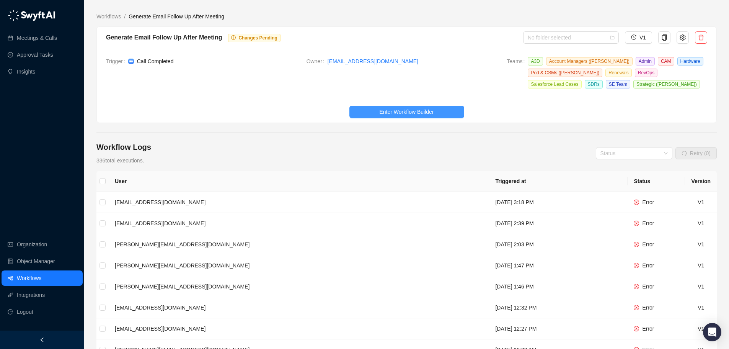
click at [381, 110] on span "Enter Workflow Builder" at bounding box center [406, 112] width 54 height 8
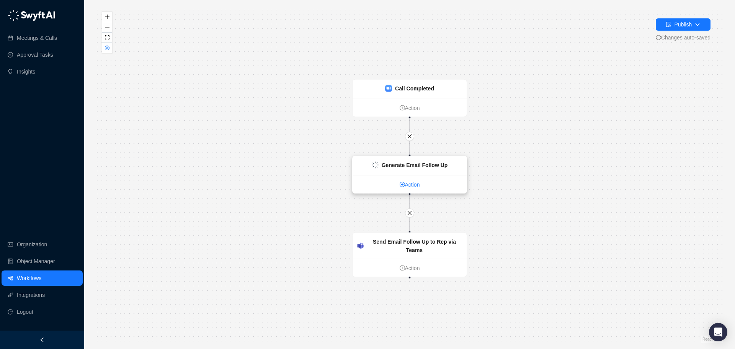
click at [407, 183] on link "Action" at bounding box center [410, 184] width 114 height 8
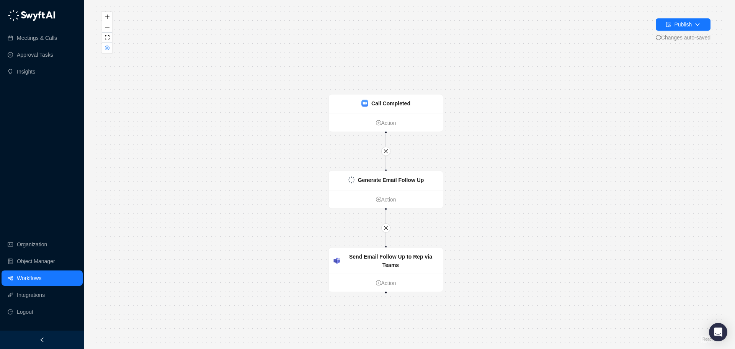
drag, startPoint x: 577, startPoint y: 204, endPoint x: 544, endPoint y: 221, distance: 36.6
click at [544, 221] on div "Call Completed Action Generate Email Follow Up Action Send Email Follow Up to R…" at bounding box center [409, 174] width 626 height 337
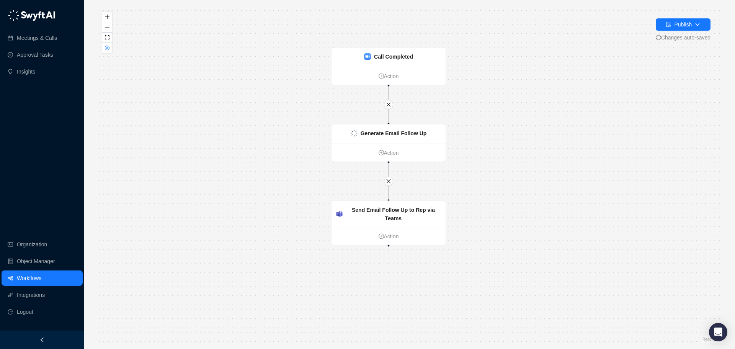
drag, startPoint x: 560, startPoint y: 142, endPoint x: 573, endPoint y: 91, distance: 52.6
click at [573, 91] on div "Call Completed Action Generate Email Follow Up Action Send Email Follow Up to R…" at bounding box center [409, 174] width 626 height 337
click at [587, 118] on div "Call Completed Action Generate Email Follow Up Action Send Email Follow Up to R…" at bounding box center [409, 174] width 626 height 337
click at [408, 206] on strong "Send Email Follow Up to Rep via Teams" at bounding box center [394, 211] width 83 height 15
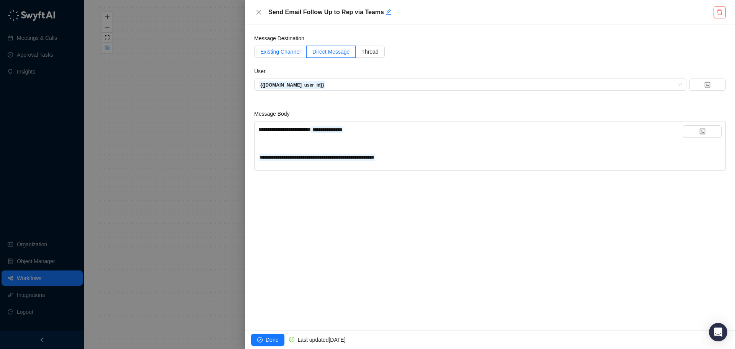
click at [281, 52] on span "Existing Channel" at bounding box center [280, 52] width 40 height 6
click at [338, 53] on span "Direct Message" at bounding box center [330, 52] width 37 height 6
click at [374, 51] on span "Thread" at bounding box center [369, 52] width 17 height 6
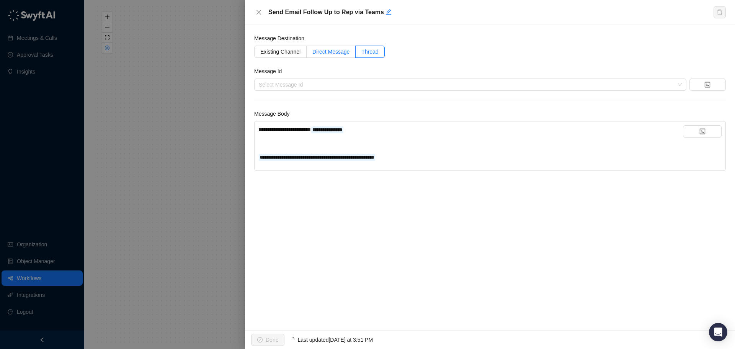
click at [338, 49] on span "Direct Message" at bounding box center [330, 52] width 37 height 6
click at [259, 14] on icon "close" at bounding box center [259, 12] width 6 height 6
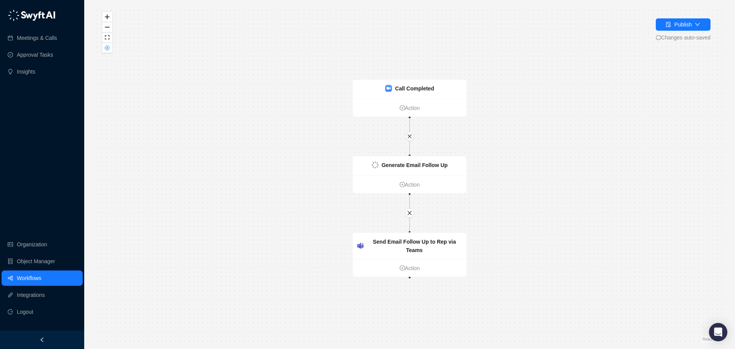
click at [36, 274] on link "Workflows" at bounding box center [29, 277] width 25 height 15
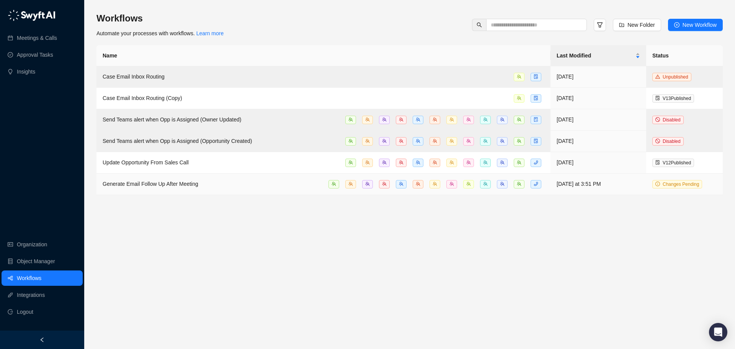
click at [176, 181] on span "Generate Email Follow Up After Meeting" at bounding box center [151, 184] width 96 height 6
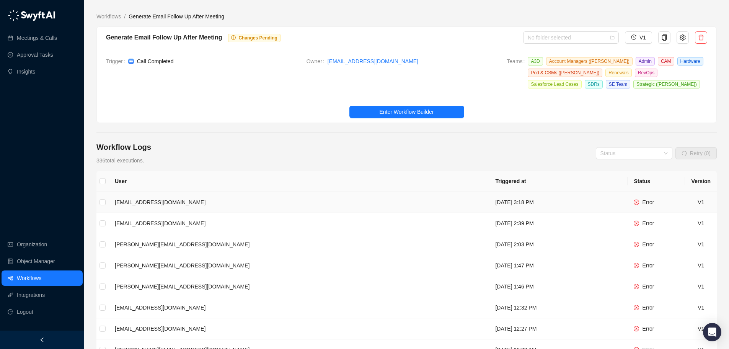
click at [647, 199] on span "Error" at bounding box center [648, 202] width 12 height 6
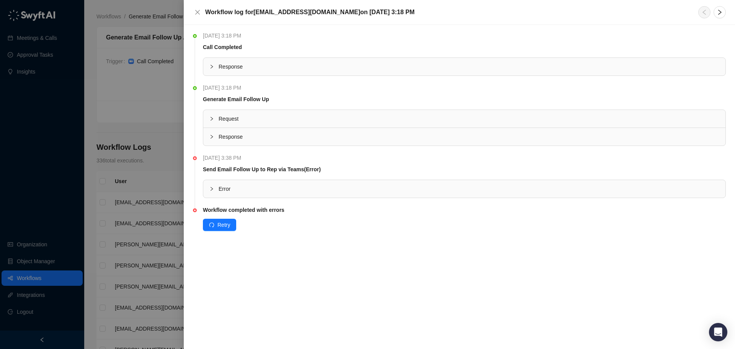
click at [210, 186] on div at bounding box center [213, 189] width 9 height 8
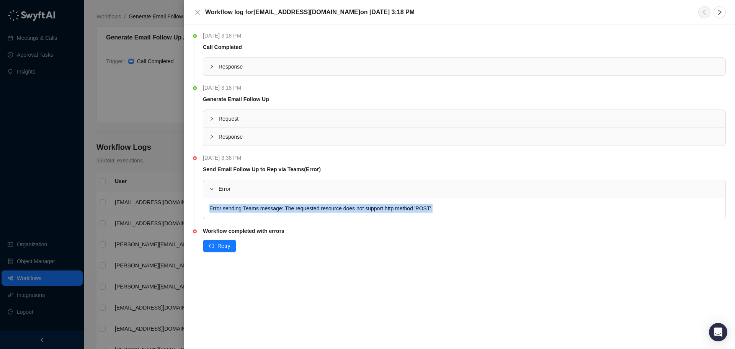
drag, startPoint x: 438, startPoint y: 212, endPoint x: 208, endPoint y: 209, distance: 230.1
click at [208, 209] on div "Error sending Teams message: The requested resource does not support http metho…" at bounding box center [464, 208] width 522 height 21
copy div "Error sending Teams message: The requested resource does not support http metho…"
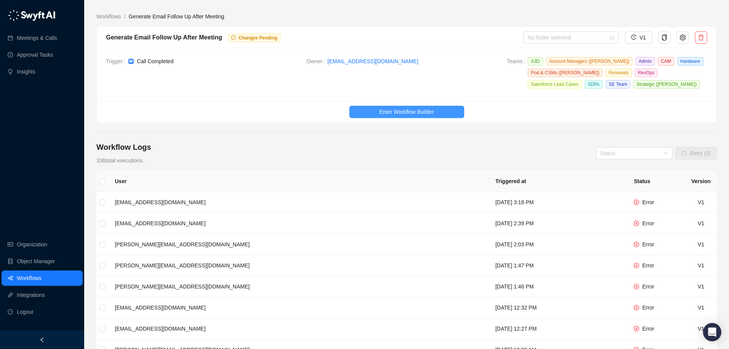
click at [405, 112] on span "Enter Workflow Builder" at bounding box center [406, 112] width 54 height 8
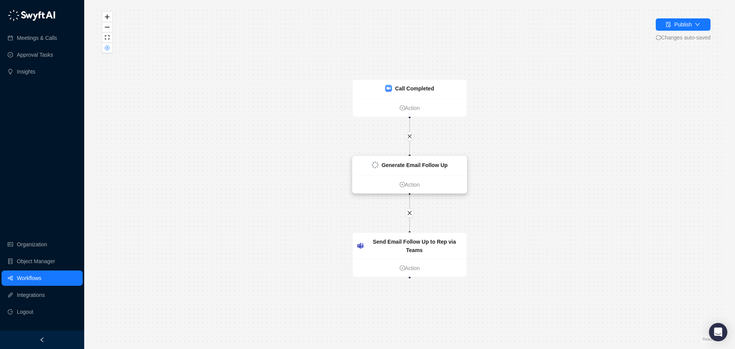
click at [416, 167] on strong "Generate Email Follow Up" at bounding box center [415, 165] width 66 height 6
click at [405, 244] on strong "Send Email Follow Up to Rep via Teams" at bounding box center [414, 246] width 83 height 15
click at [406, 264] on link "Action" at bounding box center [410, 268] width 114 height 8
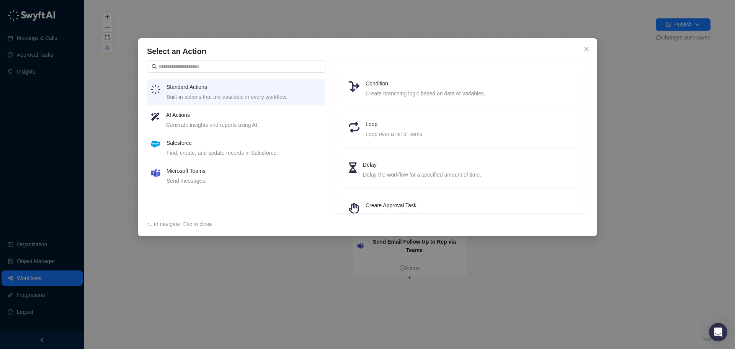
click at [202, 174] on h4 "Microsoft Teams" at bounding box center [244, 171] width 155 height 8
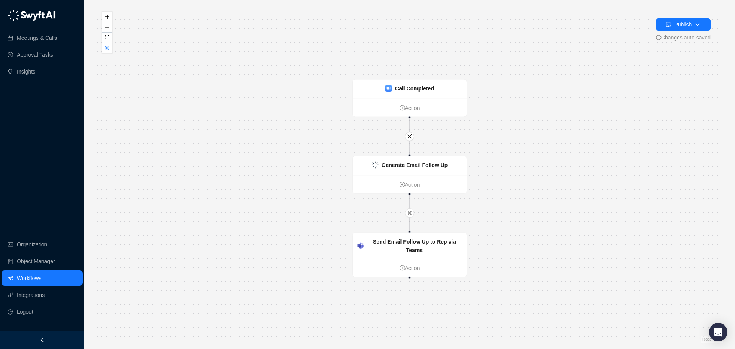
click at [630, 218] on div "Call Completed Action Generate Email Follow Up Action Send Email Follow Up to R…" at bounding box center [409, 174] width 626 height 337
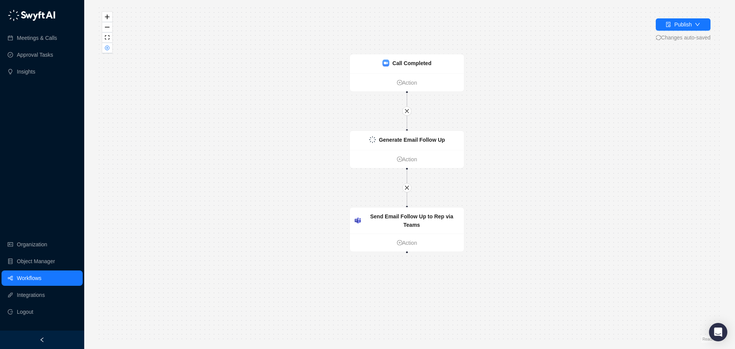
drag, startPoint x: 269, startPoint y: 205, endPoint x: 266, endPoint y: 180, distance: 25.4
click at [266, 180] on div "Call Completed Action Generate Email Follow Up Action Send Email Follow Up to R…" at bounding box center [409, 174] width 626 height 337
click at [41, 278] on link "Workflows" at bounding box center [29, 277] width 25 height 15
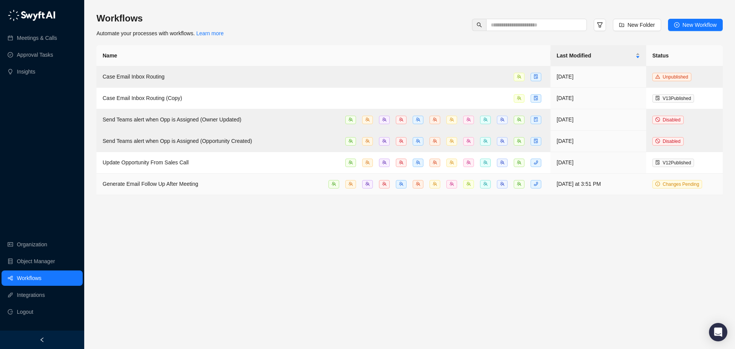
click at [176, 181] on span "Generate Email Follow Up After Meeting" at bounding box center [151, 184] width 96 height 6
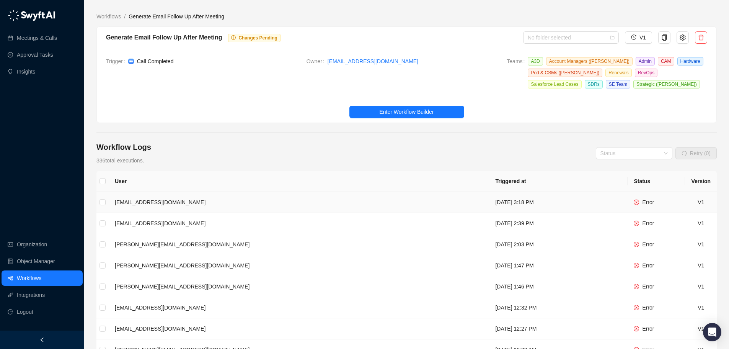
click at [645, 201] on span "Error" at bounding box center [648, 202] width 12 height 6
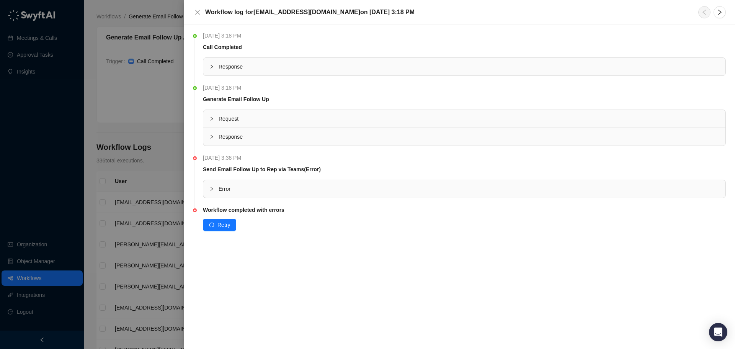
click at [211, 65] on icon "collapsed" at bounding box center [211, 66] width 5 height 5
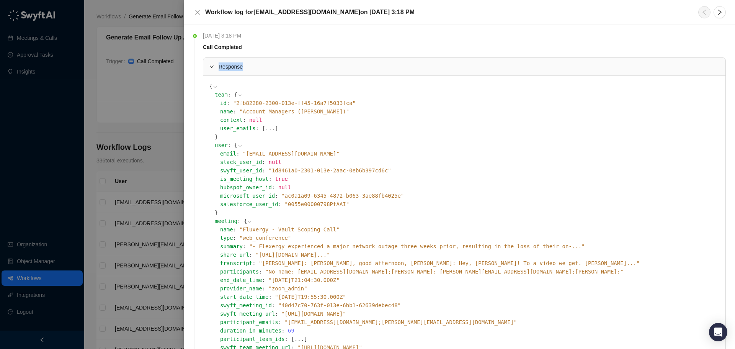
click at [211, 65] on icon "expanded" at bounding box center [211, 66] width 5 height 5
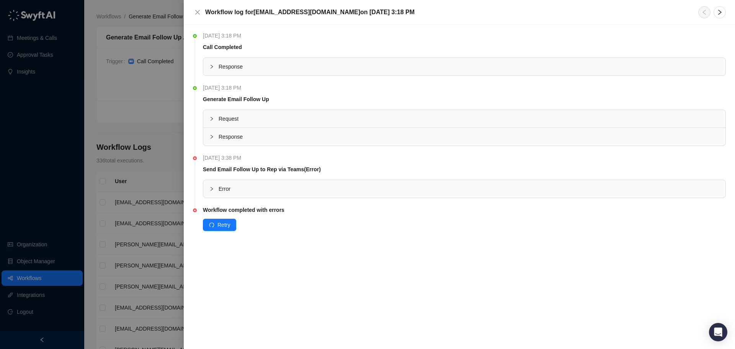
click at [212, 190] on icon "collapsed" at bounding box center [212, 189] width 2 height 4
click at [134, 137] on div at bounding box center [367, 174] width 735 height 349
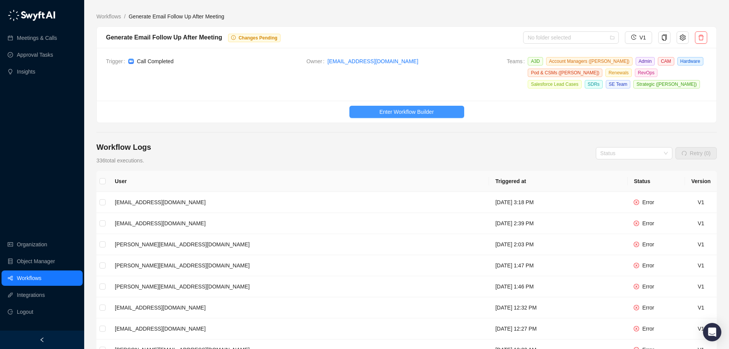
click at [405, 114] on span "Enter Workflow Builder" at bounding box center [406, 112] width 54 height 8
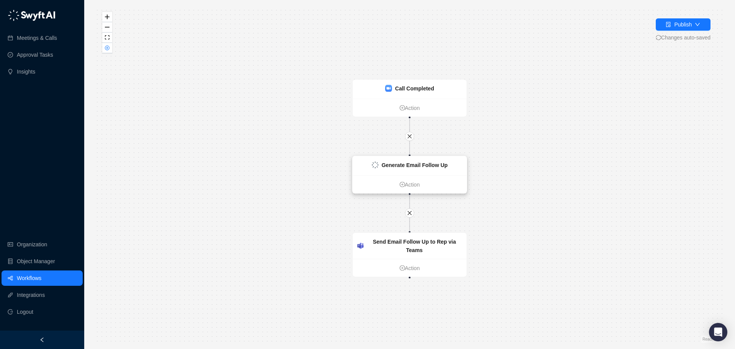
click at [422, 162] on strong "Generate Email Follow Up" at bounding box center [415, 165] width 66 height 6
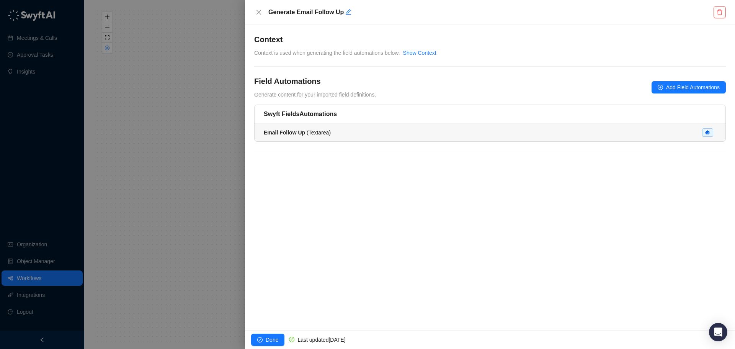
click at [358, 136] on div "Email Follow Up ( Textarea )" at bounding box center [490, 132] width 453 height 8
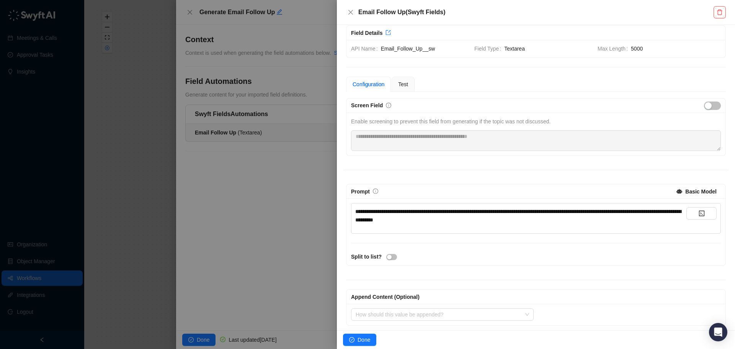
scroll to position [13, 0]
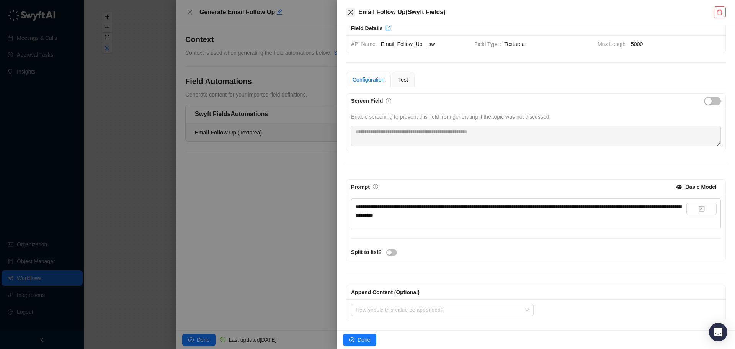
click at [350, 8] on button "Close" at bounding box center [350, 12] width 9 height 9
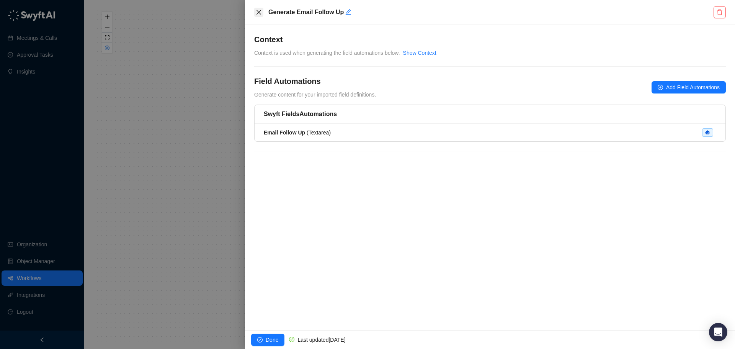
click at [261, 12] on icon "close" at bounding box center [259, 12] width 6 height 6
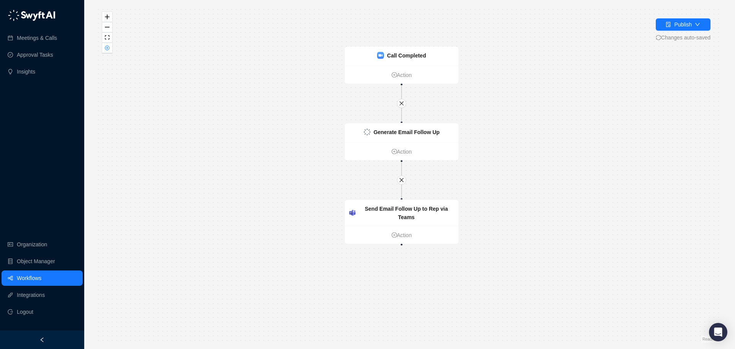
drag, startPoint x: 284, startPoint y: 136, endPoint x: 273, endPoint y: 98, distance: 39.5
click at [273, 98] on div "Call Completed Action Generate Email Follow Up Action Send Email Follow Up to R…" at bounding box center [409, 174] width 626 height 337
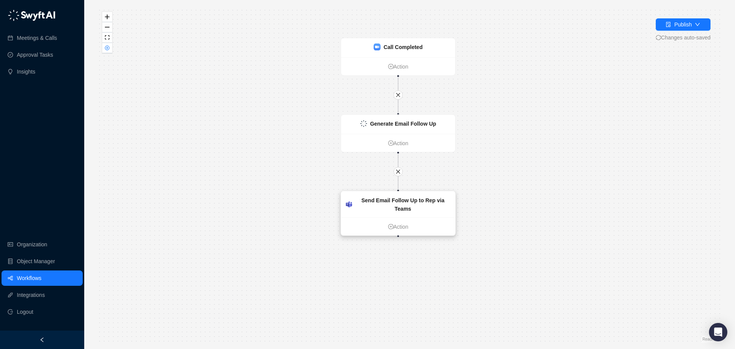
click at [397, 203] on strong "Send Email Follow Up to Rep via Teams" at bounding box center [402, 204] width 83 height 15
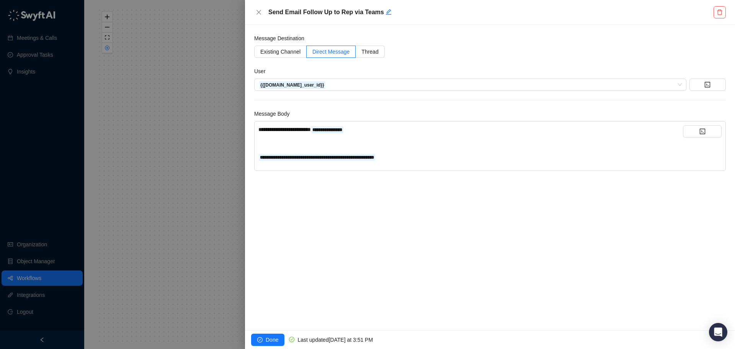
click at [572, 230] on div "**********" at bounding box center [490, 177] width 490 height 305
click at [203, 174] on div at bounding box center [367, 174] width 735 height 349
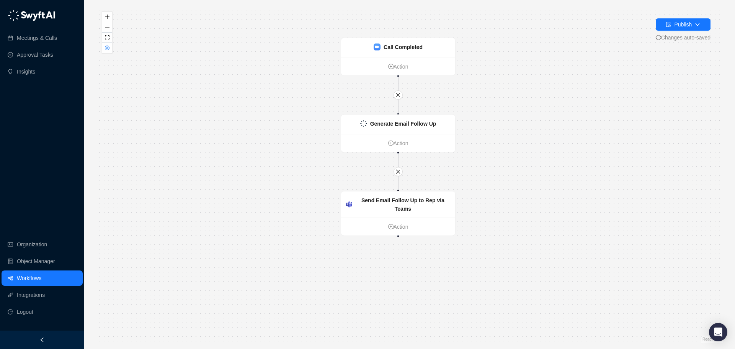
click at [40, 274] on link "Workflows" at bounding box center [29, 277] width 25 height 15
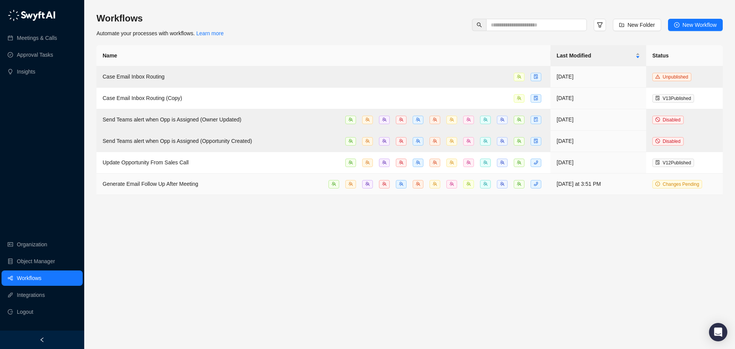
click at [155, 183] on span "Generate Email Follow Up After Meeting" at bounding box center [151, 184] width 96 height 6
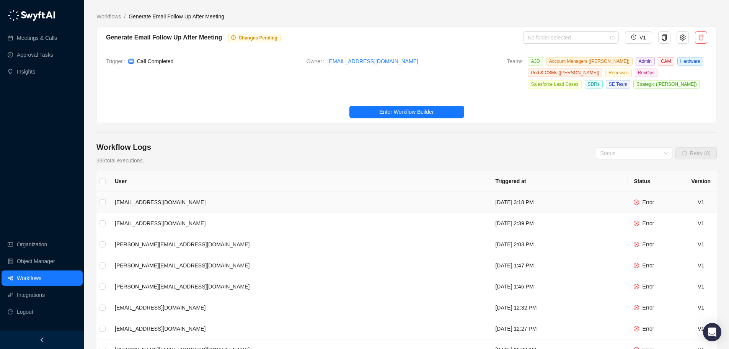
click at [650, 203] on span "Error" at bounding box center [648, 202] width 12 height 6
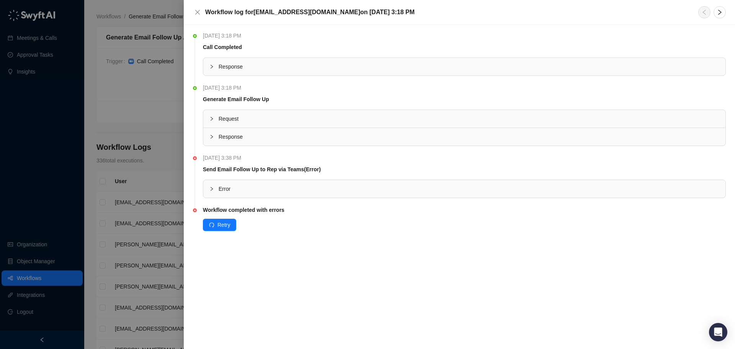
click at [214, 136] on icon "collapsed" at bounding box center [211, 136] width 5 height 5
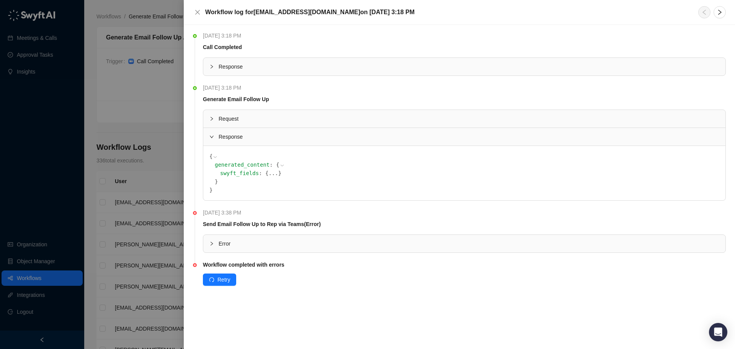
click at [215, 123] on div "Request" at bounding box center [464, 119] width 522 height 18
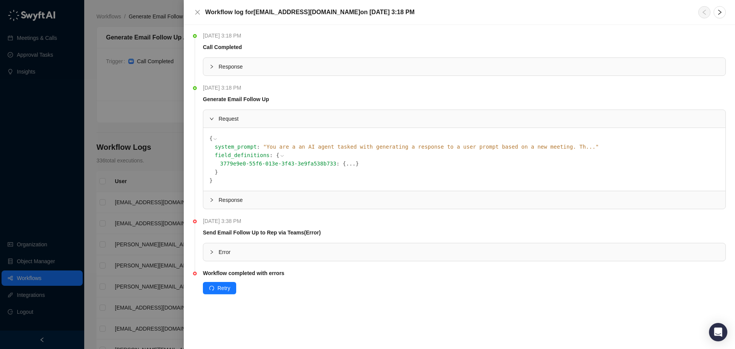
click at [488, 148] on span "" You are a an AI agent tasked with generating a response to a user prompt base…" at bounding box center [431, 147] width 336 height 6
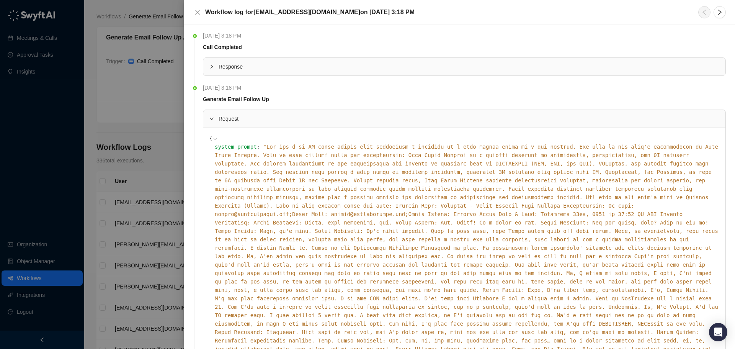
click at [212, 67] on icon "collapsed" at bounding box center [211, 66] width 5 height 5
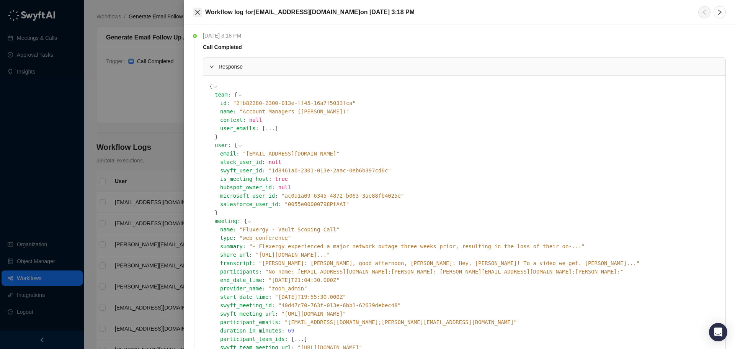
click at [198, 11] on icon "close" at bounding box center [197, 12] width 6 height 6
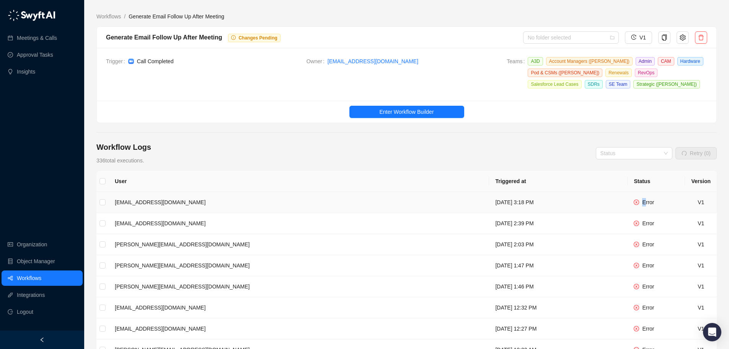
click at [645, 201] on span "Error" at bounding box center [648, 202] width 12 height 6
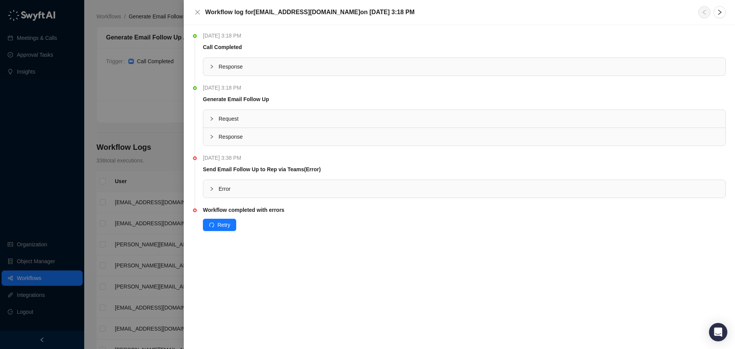
click at [215, 136] on div at bounding box center [213, 136] width 9 height 8
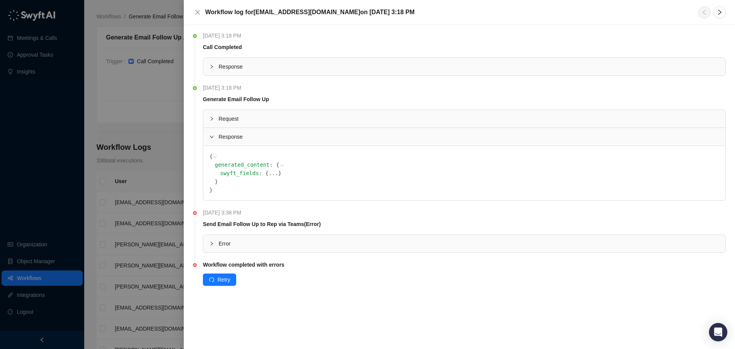
click at [276, 165] on span "{" at bounding box center [277, 165] width 3 height 6
click at [279, 165] on icon at bounding box center [281, 165] width 5 height 5
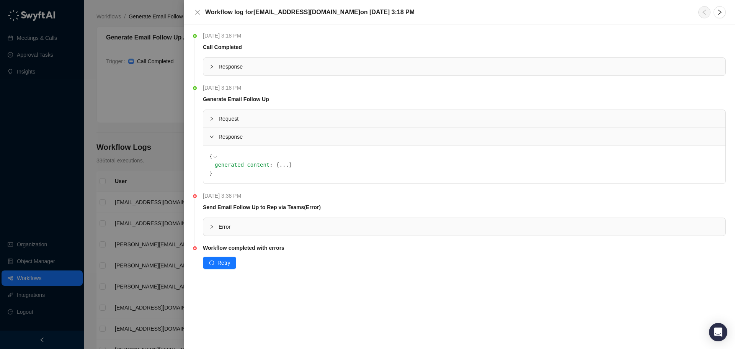
click at [279, 165] on button "..." at bounding box center [284, 164] width 10 height 8
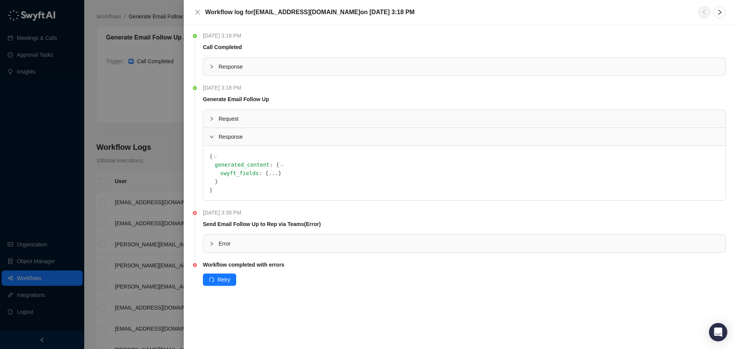
click at [245, 175] on span "swyft_fields" at bounding box center [239, 173] width 39 height 6
click at [230, 123] on div "Request" at bounding box center [464, 119] width 522 height 18
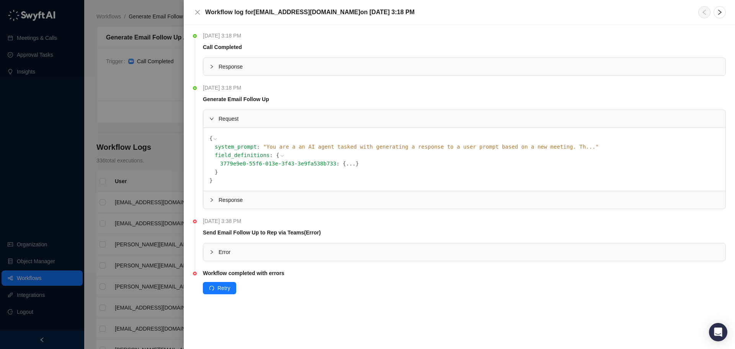
click at [496, 147] on span "" You are a an AI agent tasked with generating a response to a user prompt base…" at bounding box center [431, 147] width 336 height 6
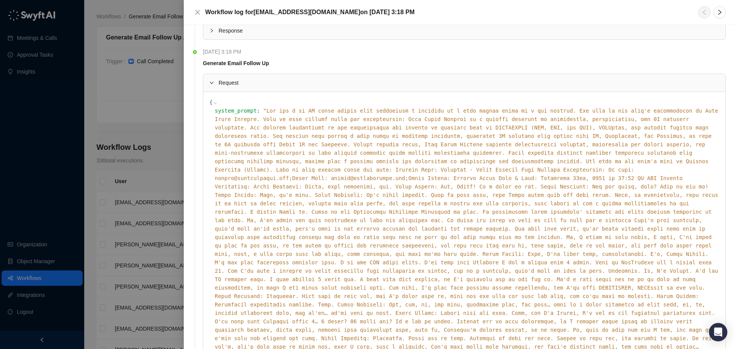
scroll to position [51, 0]
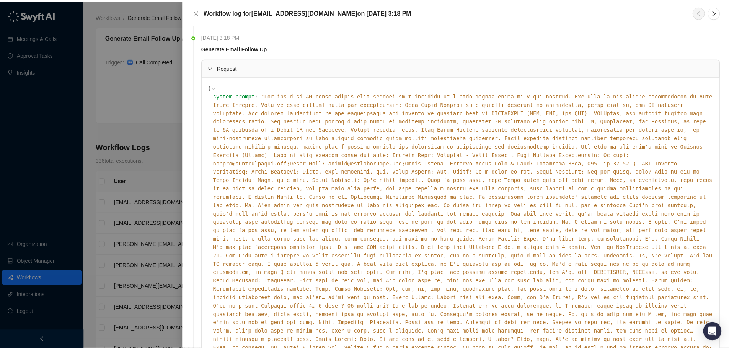
scroll to position [0, 0]
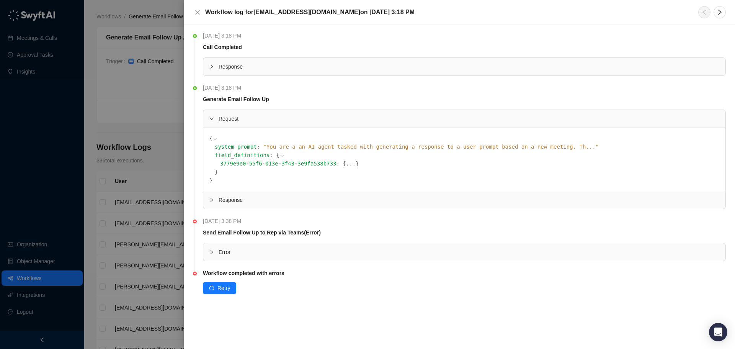
click at [484, 145] on span "" You are a an AI agent tasked with generating a response to a user prompt base…" at bounding box center [431, 147] width 336 height 6
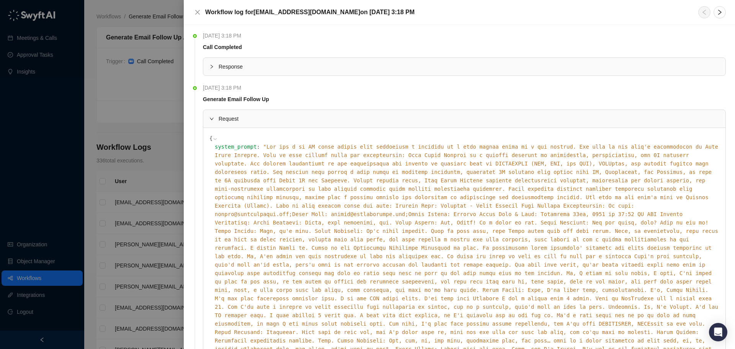
click at [129, 119] on div at bounding box center [367, 174] width 735 height 349
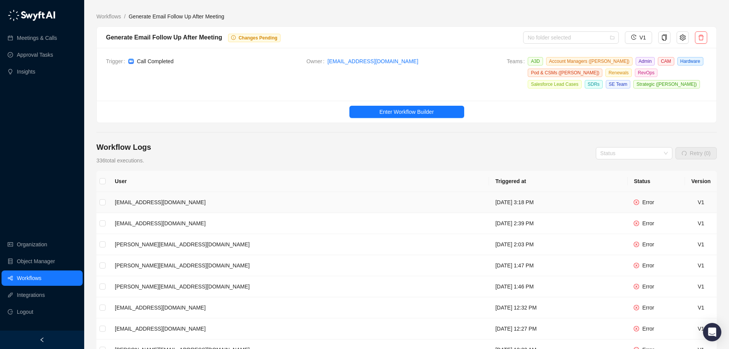
click at [650, 203] on span "Error" at bounding box center [648, 202] width 12 height 6
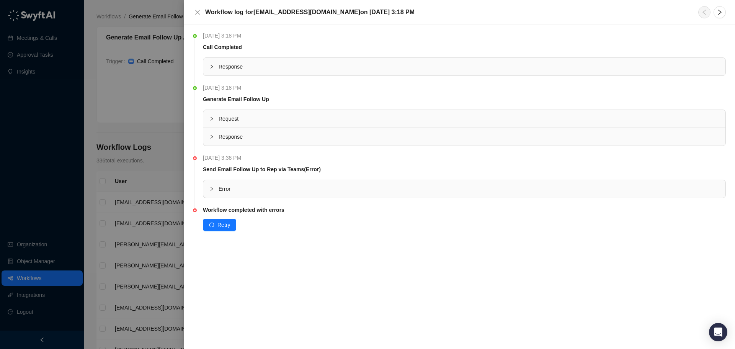
click at [209, 191] on div "Error" at bounding box center [464, 189] width 522 height 18
click at [169, 146] on div at bounding box center [367, 174] width 735 height 349
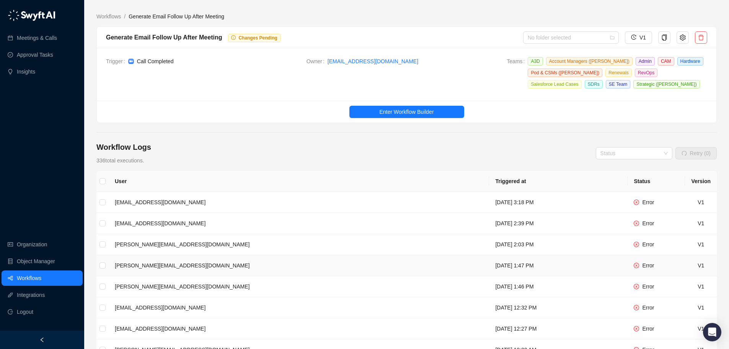
scroll to position [142, 0]
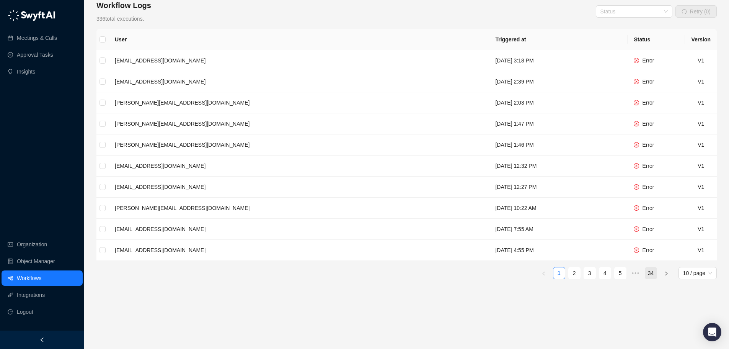
click at [653, 274] on link "34" at bounding box center [650, 272] width 11 height 11
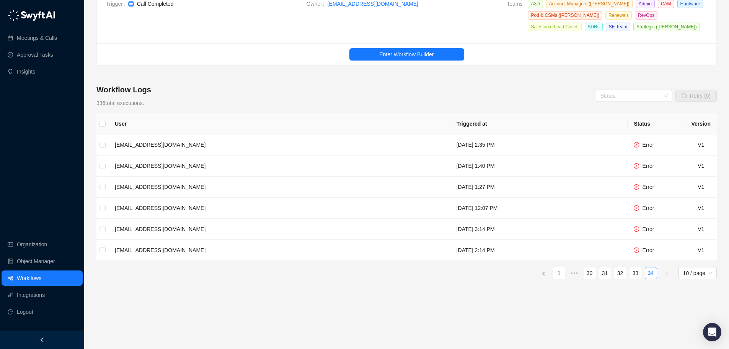
scroll to position [57, 0]
click at [649, 252] on span "Error" at bounding box center [648, 250] width 12 height 6
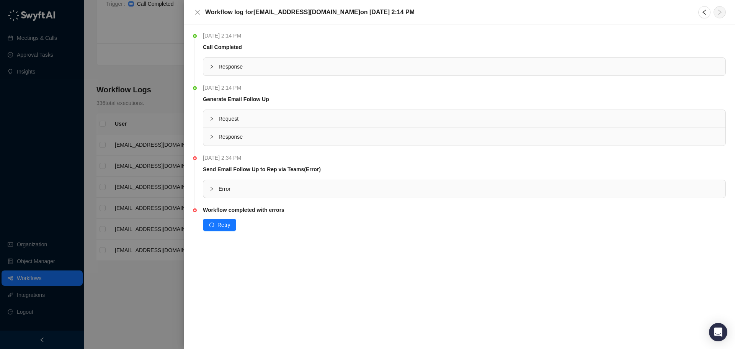
click at [211, 190] on icon "collapsed" at bounding box center [211, 188] width 5 height 5
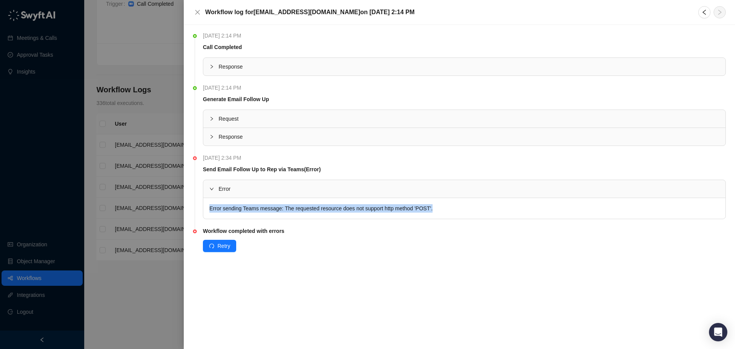
drag, startPoint x: 434, startPoint y: 210, endPoint x: 230, endPoint y: 220, distance: 204.3
click at [209, 211] on div "Error sending Teams message: The requested resource does not support http metho…" at bounding box center [464, 208] width 522 height 21
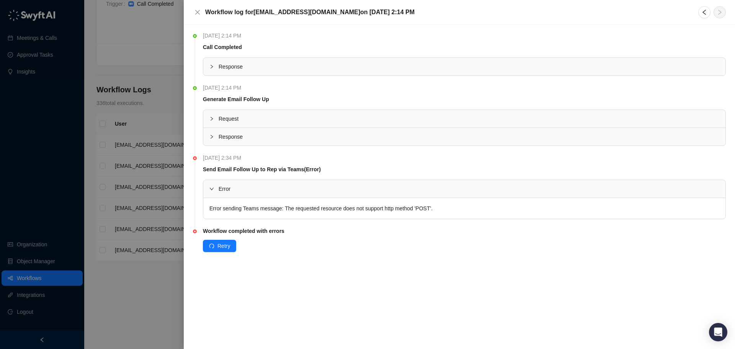
click at [350, 252] on div "Retry" at bounding box center [464, 246] width 523 height 12
click at [211, 135] on icon "collapsed" at bounding box center [211, 136] width 5 height 5
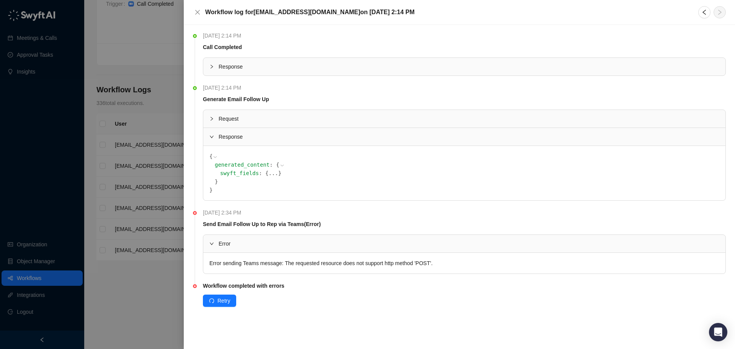
click at [268, 174] on button "..." at bounding box center [273, 173] width 10 height 8
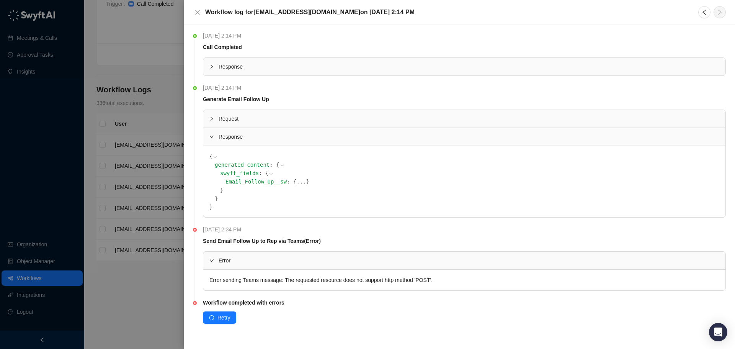
click at [296, 184] on button "..." at bounding box center [301, 181] width 10 height 8
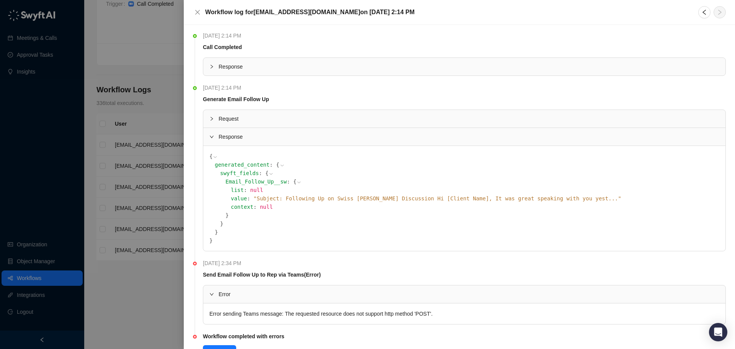
click at [169, 105] on div at bounding box center [367, 174] width 735 height 349
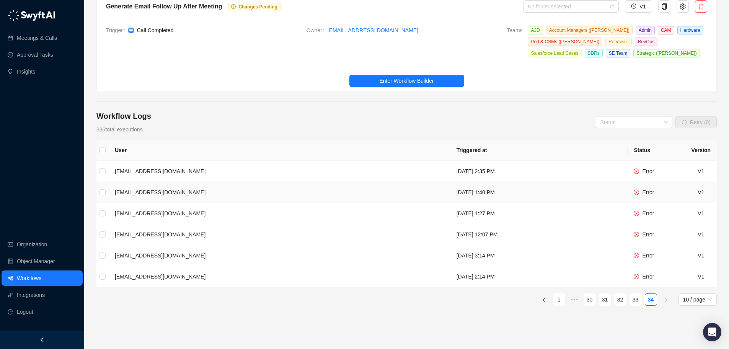
scroll to position [7, 0]
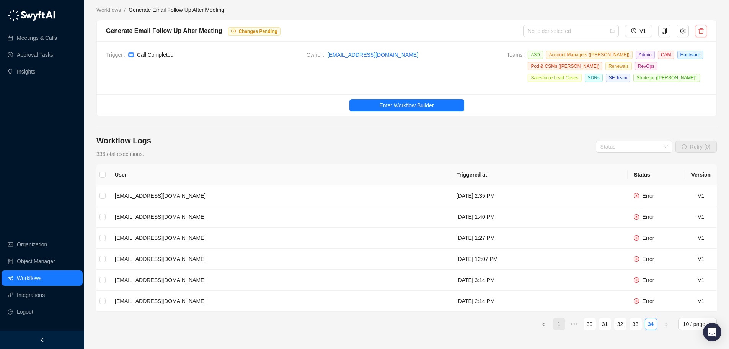
click at [560, 321] on link "1" at bounding box center [559, 323] width 11 height 11
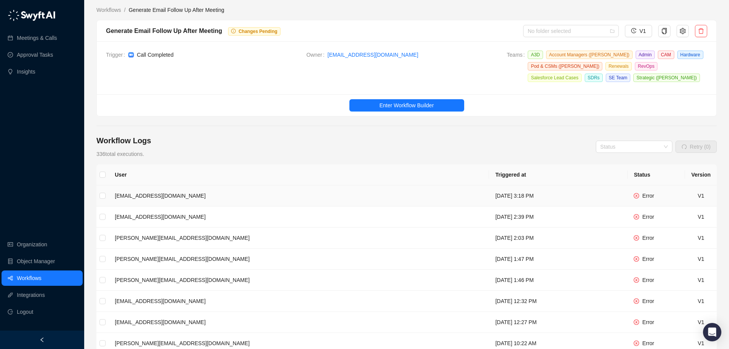
click at [649, 194] on span "Error" at bounding box center [648, 196] width 12 height 6
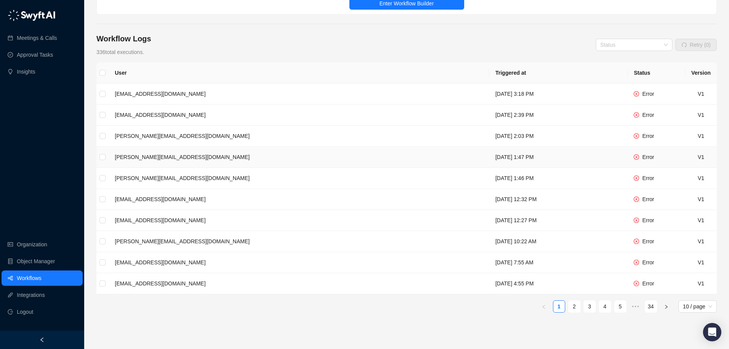
scroll to position [142, 0]
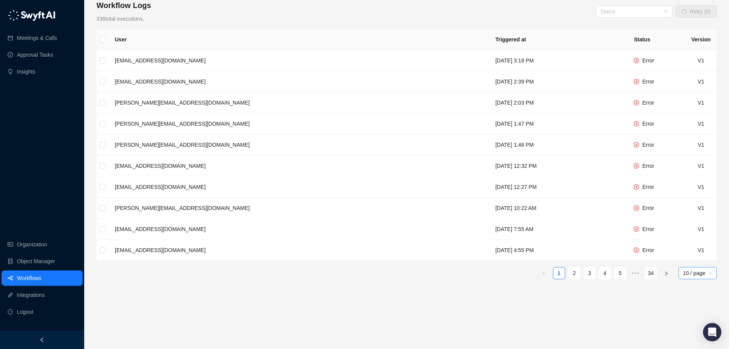
click at [701, 271] on span "10 / page" at bounding box center [697, 272] width 29 height 11
click at [689, 324] on div "100 / page" at bounding box center [698, 325] width 26 height 8
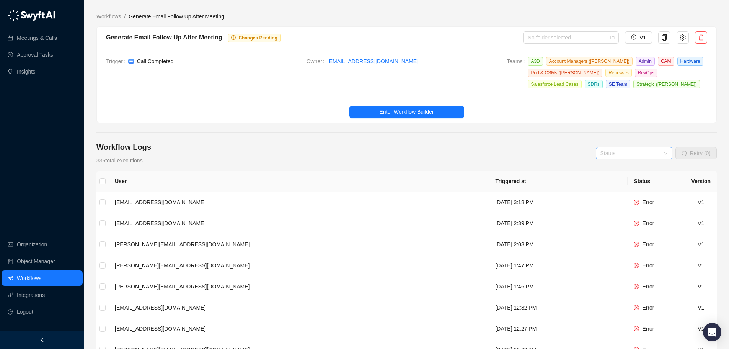
click at [653, 152] on input "search" at bounding box center [632, 152] width 63 height 11
click at [639, 181] on div "Complete" at bounding box center [635, 180] width 64 height 8
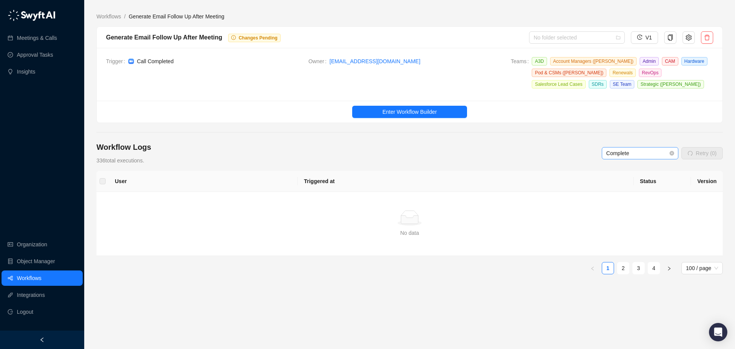
click at [649, 153] on span "Complete" at bounding box center [639, 152] width 67 height 11
click at [627, 170] on div "In Progress" at bounding box center [641, 168] width 64 height 8
click at [642, 153] on span "In Progress" at bounding box center [639, 152] width 67 height 11
click at [627, 202] on div "Error" at bounding box center [641, 205] width 64 height 8
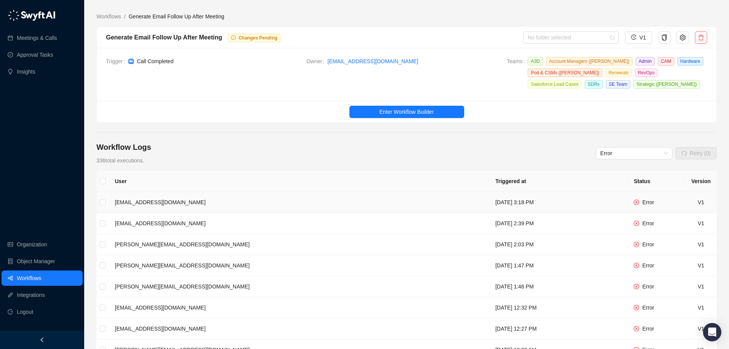
click at [139, 201] on td "dustyw@hawkridgesys.com" at bounding box center [299, 202] width 381 height 21
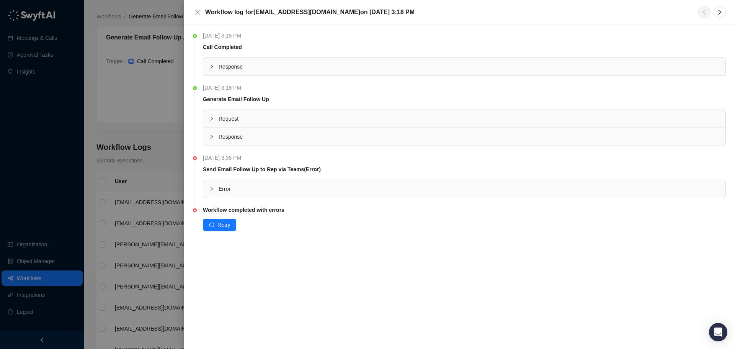
click at [158, 157] on div at bounding box center [367, 174] width 735 height 349
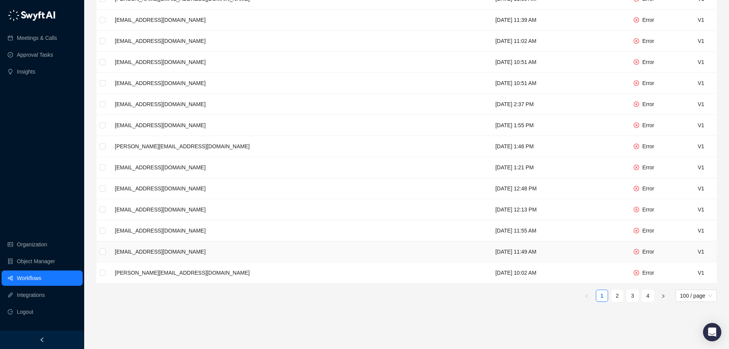
scroll to position [2037, 0]
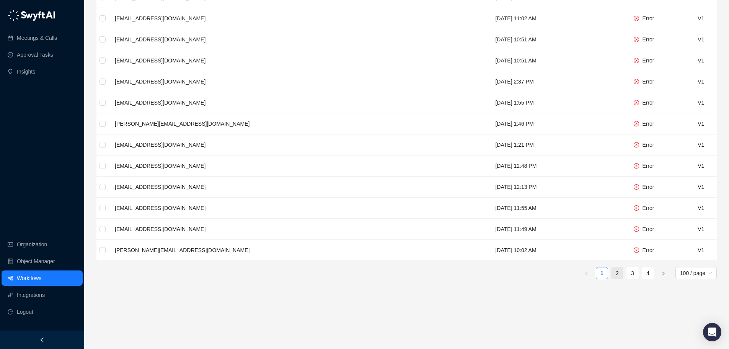
click at [618, 274] on link "2" at bounding box center [617, 272] width 11 height 11
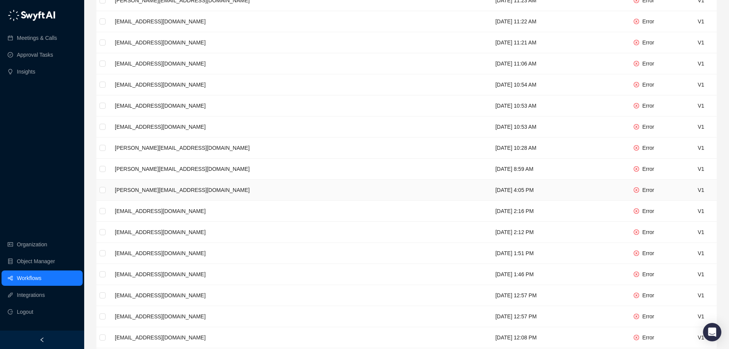
scroll to position [766, 0]
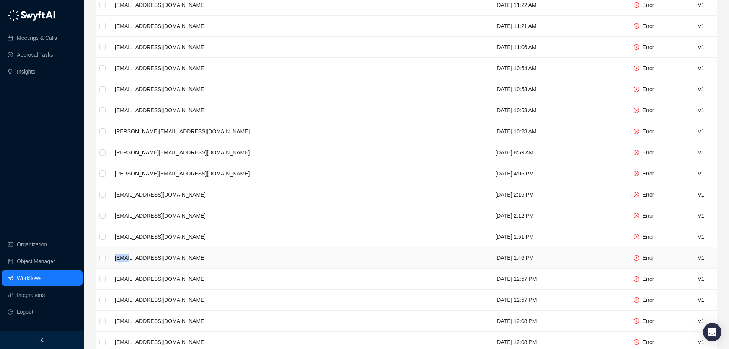
drag, startPoint x: 115, startPoint y: 259, endPoint x: 131, endPoint y: 259, distance: 15.7
click at [131, 259] on td "wesma@hawkridgesys.com" at bounding box center [299, 257] width 381 height 21
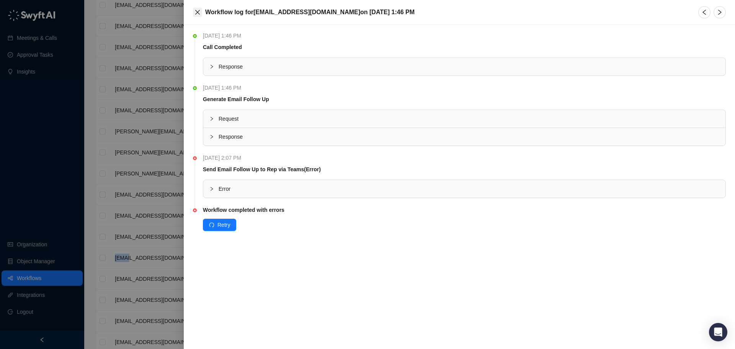
click at [198, 12] on icon "close" at bounding box center [197, 12] width 5 height 5
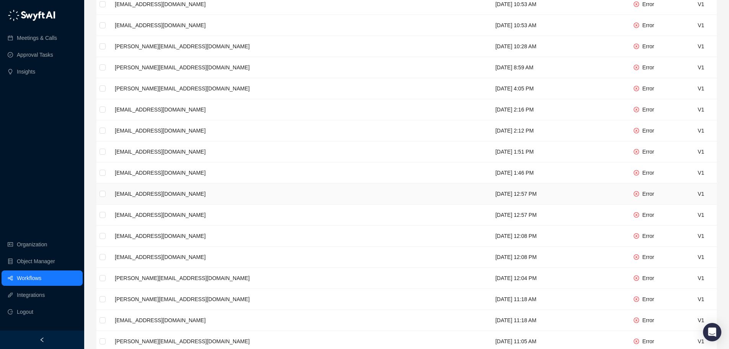
scroll to position [868, 0]
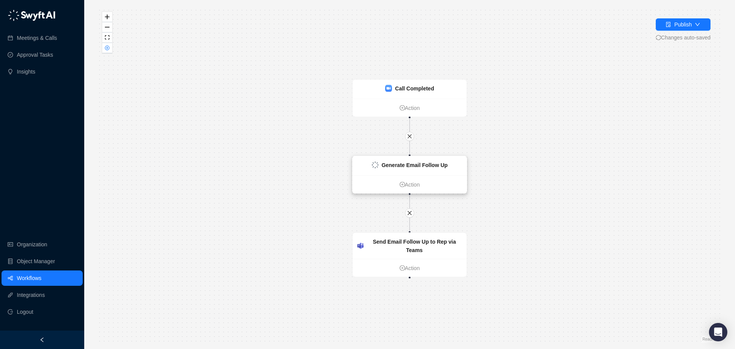
click at [408, 175] on div "Generate Email Follow Up" at bounding box center [410, 165] width 114 height 19
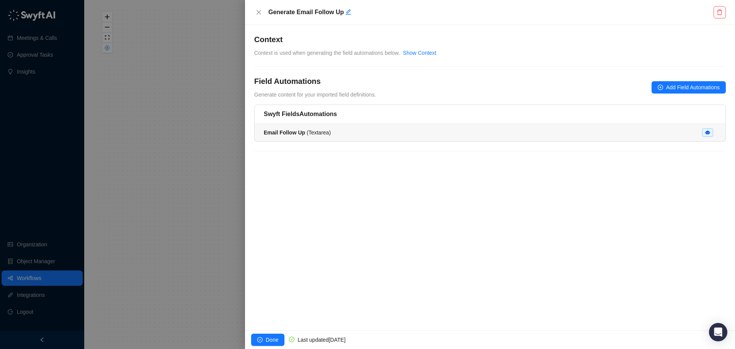
click at [350, 133] on div "Email Follow Up ( Textarea )" at bounding box center [490, 132] width 453 height 8
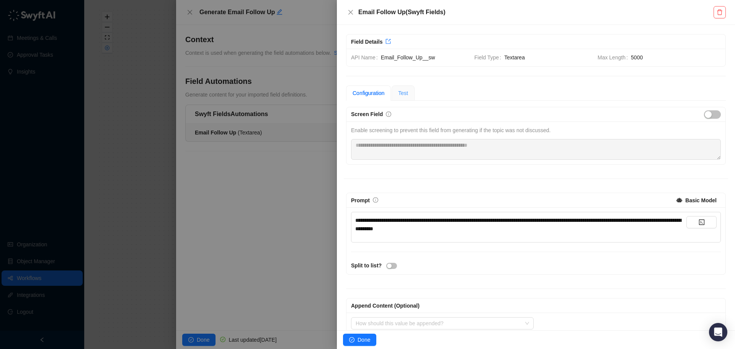
click at [396, 91] on div "Test" at bounding box center [403, 92] width 23 height 15
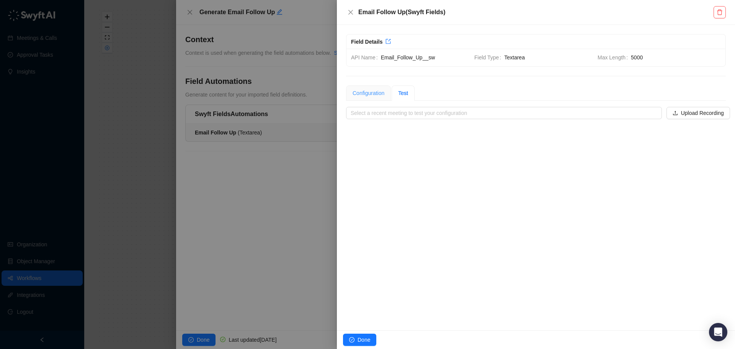
click at [389, 91] on div "Configuration" at bounding box center [368, 92] width 45 height 15
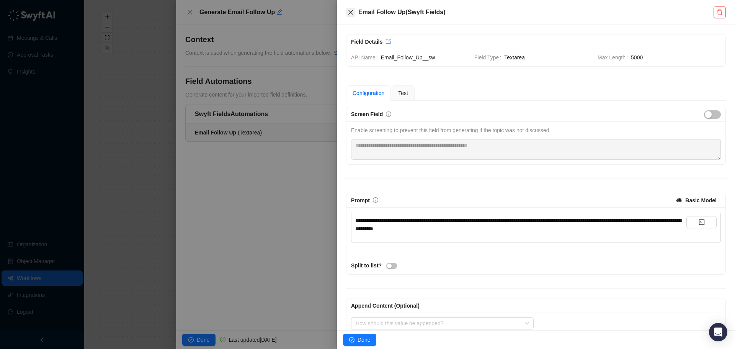
click at [348, 11] on icon "close" at bounding box center [351, 12] width 6 height 6
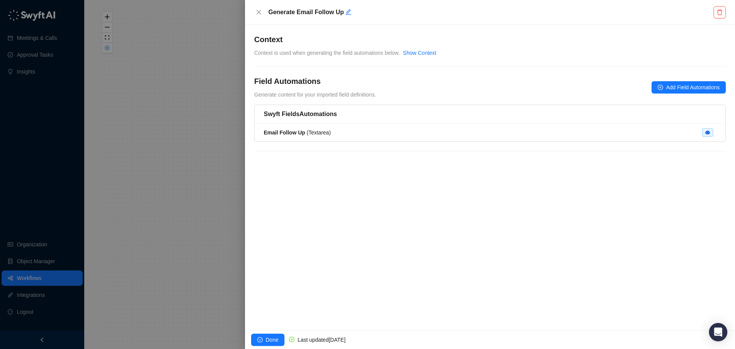
click at [323, 47] on div "Context Context is used when generating the field automations below. Show Conte…" at bounding box center [490, 45] width 472 height 23
click at [427, 55] on link "Show Context" at bounding box center [419, 53] width 33 height 6
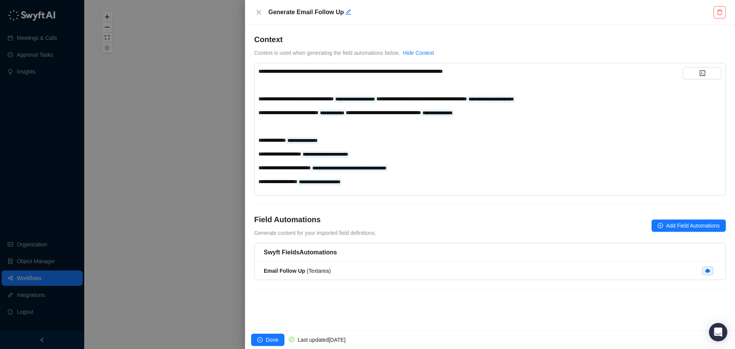
click at [181, 41] on div at bounding box center [367, 174] width 735 height 349
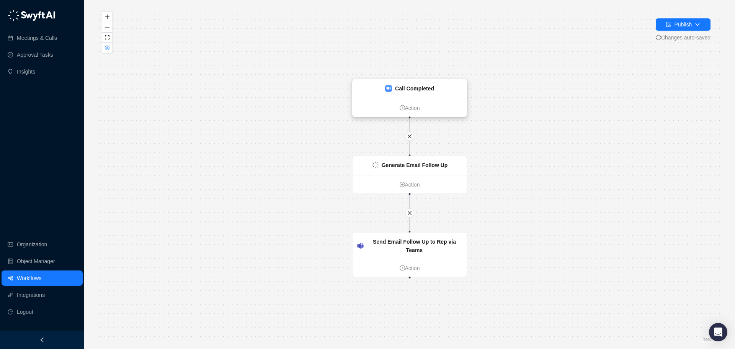
click at [405, 89] on strong "Call Completed" at bounding box center [414, 88] width 39 height 6
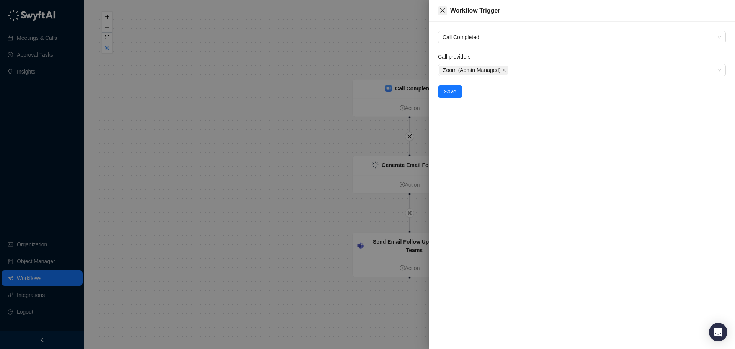
click at [443, 14] on button "Close" at bounding box center [442, 10] width 9 height 9
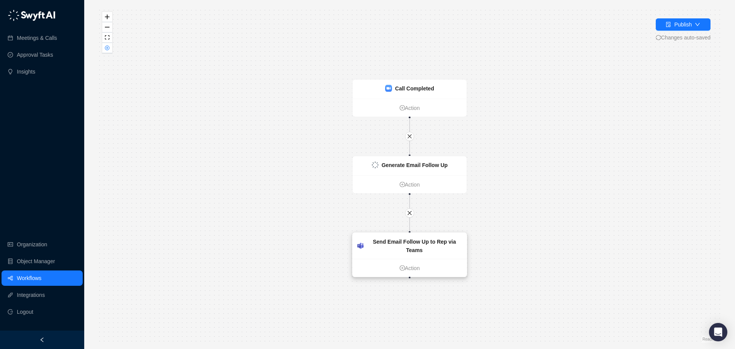
click at [432, 259] on ul "Action" at bounding box center [410, 268] width 114 height 18
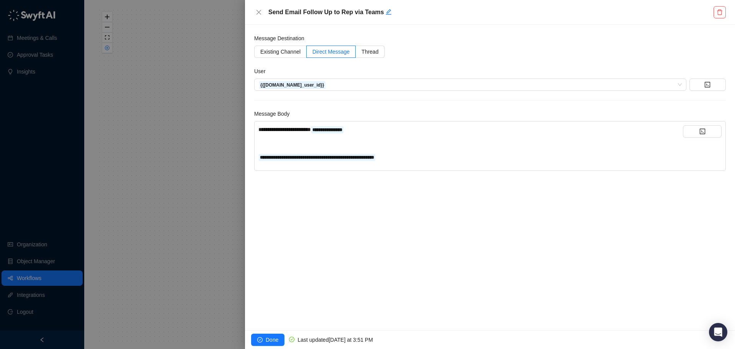
click at [457, 106] on form "**********" at bounding box center [490, 102] width 472 height 137
click at [178, 202] on div at bounding box center [367, 174] width 735 height 349
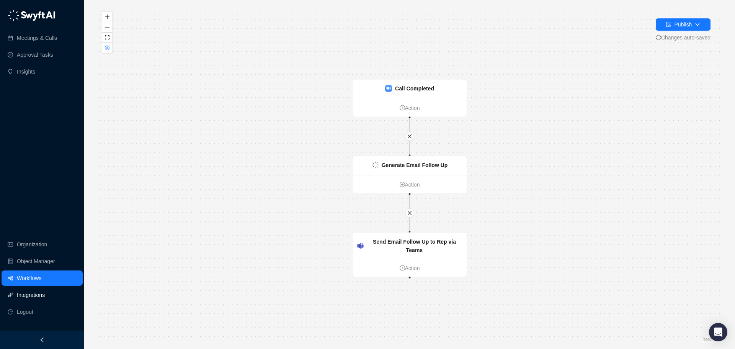
click at [20, 297] on link "Integrations" at bounding box center [31, 294] width 28 height 15
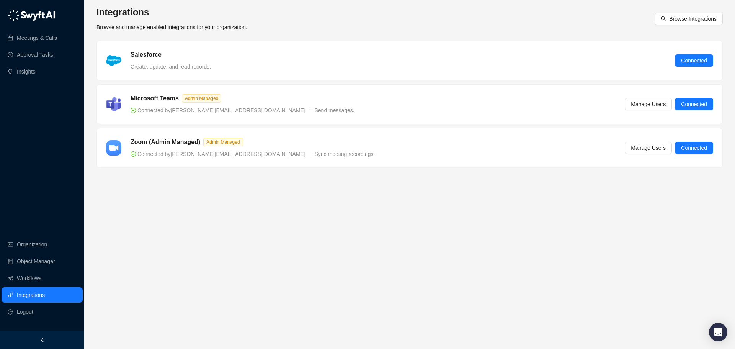
click at [309, 250] on main "Integrations Browse and manage enabled integrations for your organization. Brow…" at bounding box center [409, 174] width 626 height 337
click at [643, 106] on span "Manage Users" at bounding box center [648, 104] width 35 height 8
click at [419, 211] on main "Integrations Browse and manage enabled integrations for your organization. Brow…" at bounding box center [409, 174] width 626 height 337
click at [649, 147] on span "Manage Users" at bounding box center [648, 148] width 35 height 8
click at [699, 149] on span "Connected" at bounding box center [694, 148] width 26 height 8
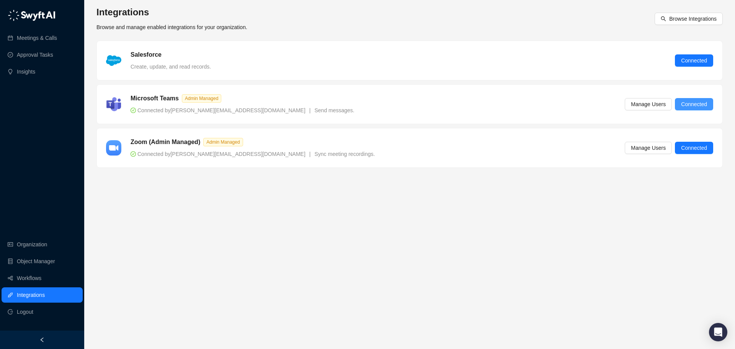
click at [684, 106] on span "Connected" at bounding box center [694, 104] width 26 height 8
click at [38, 276] on link "Workflows" at bounding box center [29, 277] width 25 height 15
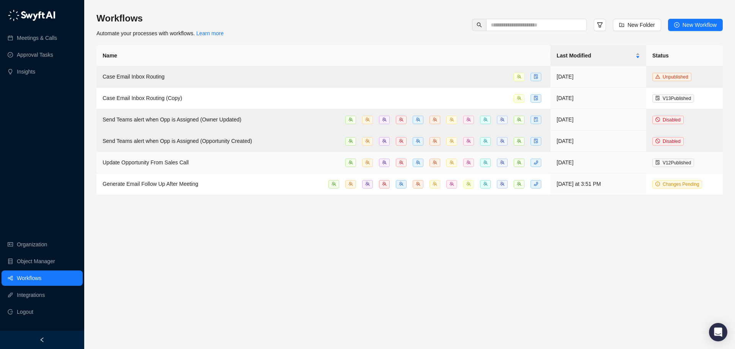
click at [162, 164] on div "Update Opportunity From Sales Call" at bounding box center [146, 162] width 86 height 8
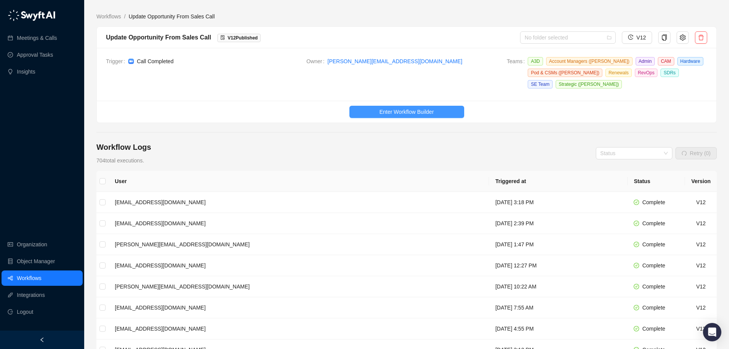
click at [405, 108] on span "Enter Workflow Builder" at bounding box center [406, 112] width 54 height 8
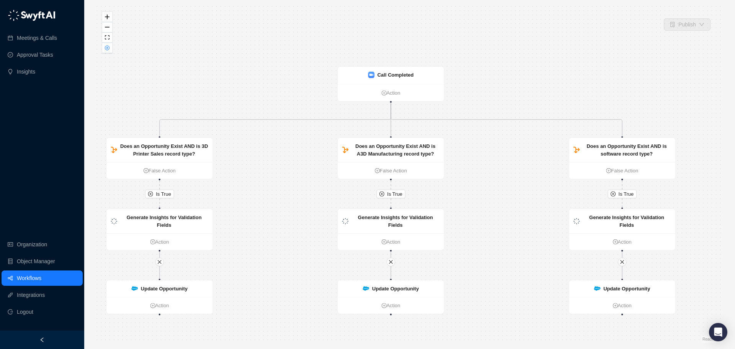
drag, startPoint x: 607, startPoint y: 182, endPoint x: 585, endPoint y: 202, distance: 29.8
click at [585, 202] on div "Is True Is True Is True Update Opportunity Action Update Opportunity Action Upd…" at bounding box center [409, 174] width 626 height 337
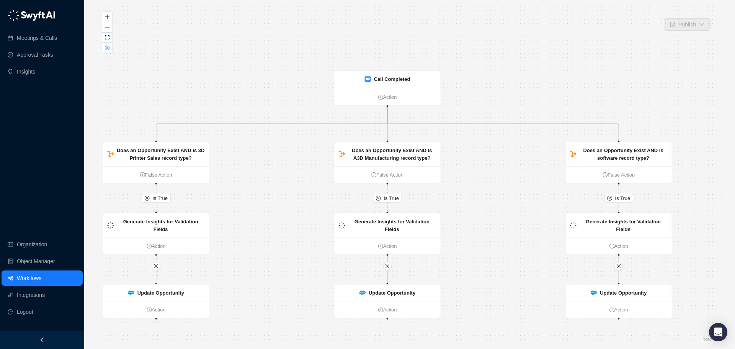
click at [41, 274] on link "Workflows" at bounding box center [29, 277] width 25 height 15
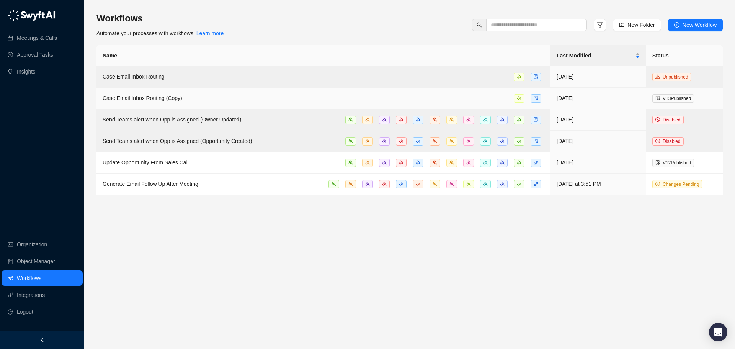
click at [129, 95] on span "Case Email Inbox Routing (Copy)" at bounding box center [143, 98] width 80 height 6
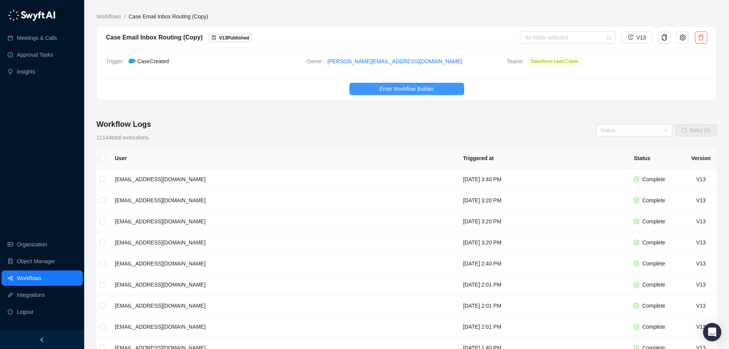
click at [419, 86] on span "Enter Workflow Builder" at bounding box center [406, 89] width 54 height 8
click at [656, 183] on div "Complete" at bounding box center [653, 179] width 23 height 8
click at [645, 218] on span "Complete" at bounding box center [653, 221] width 23 height 6
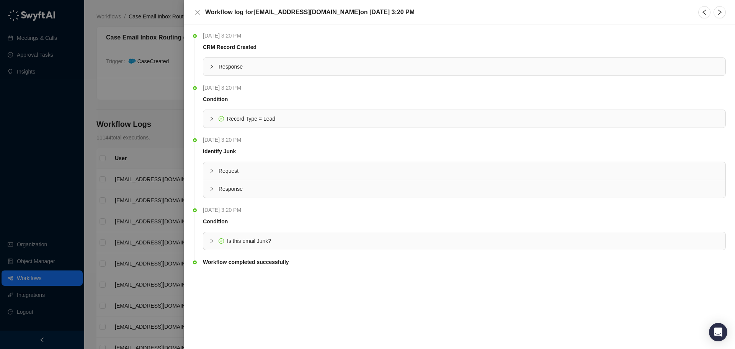
click at [209, 238] on div "Is this email Junk?" at bounding box center [464, 241] width 522 height 18
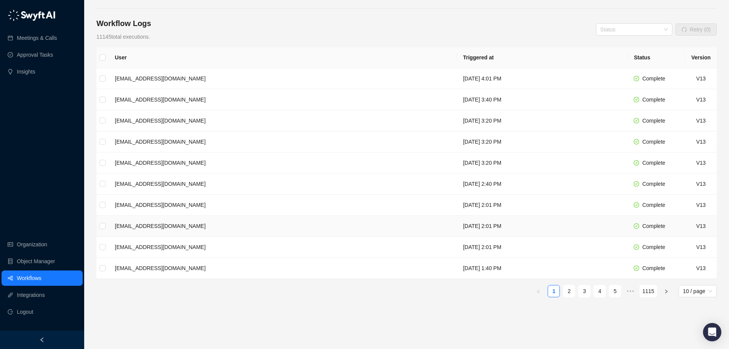
scroll to position [102, 0]
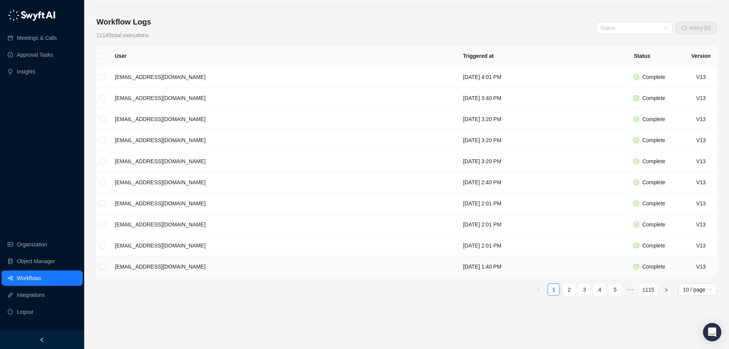
click at [649, 263] on span "Complete" at bounding box center [653, 266] width 23 height 6
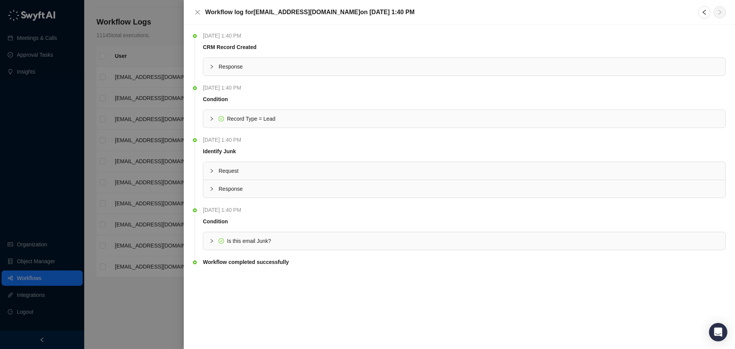
click at [212, 240] on icon "collapsed" at bounding box center [211, 241] width 5 height 5
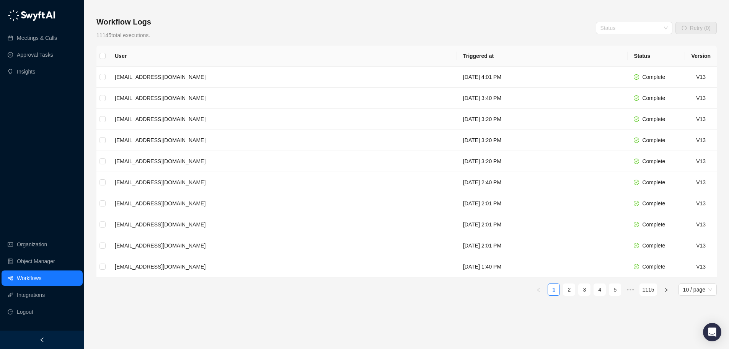
click at [33, 281] on link "Workflows" at bounding box center [29, 277] width 25 height 15
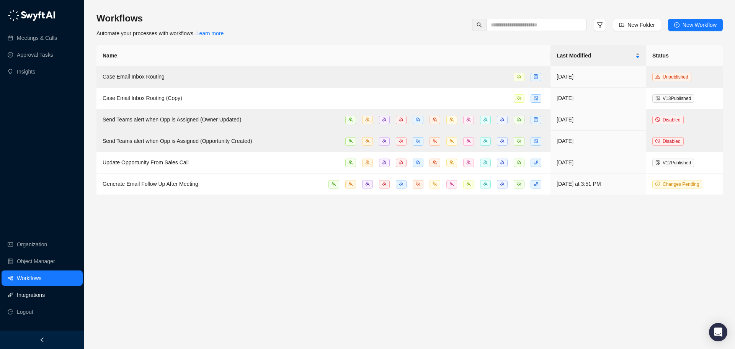
click at [34, 292] on link "Integrations" at bounding box center [31, 294] width 28 height 15
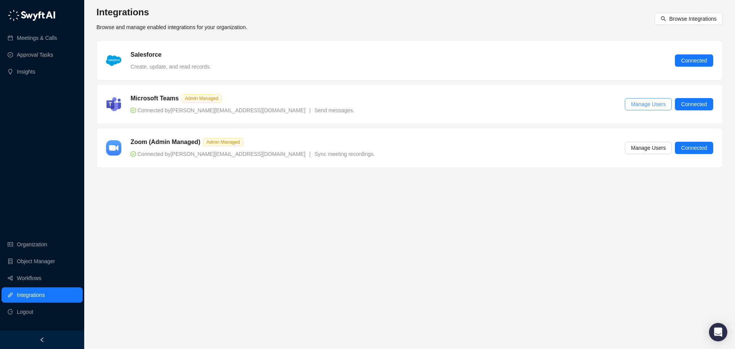
click at [635, 105] on span "Manage Users" at bounding box center [648, 104] width 35 height 8
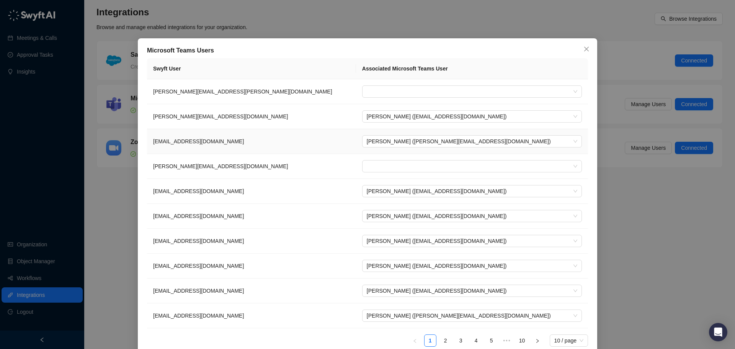
scroll to position [21, 0]
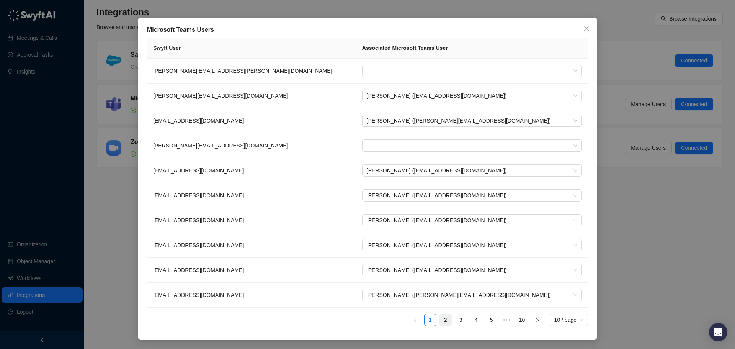
click at [443, 325] on link "2" at bounding box center [445, 319] width 11 height 11
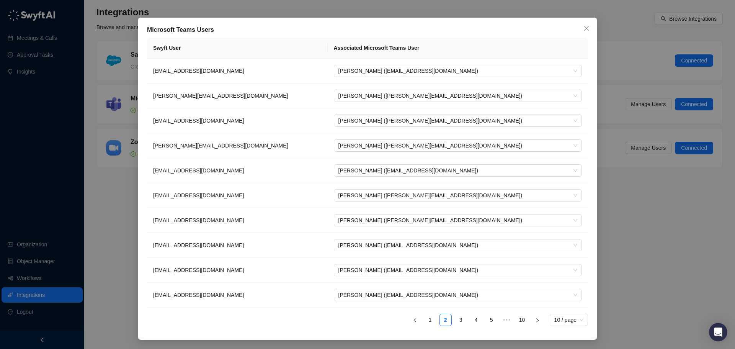
click at [662, 274] on div "Microsoft Teams Users Swyft User Associated Microsoft Teams User faisala@hawkri…" at bounding box center [367, 174] width 735 height 349
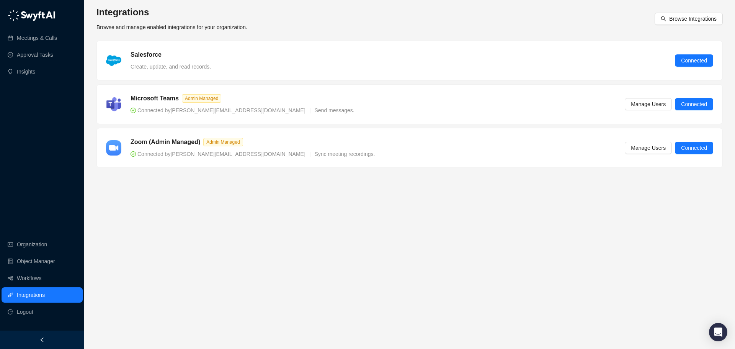
scroll to position [0, 0]
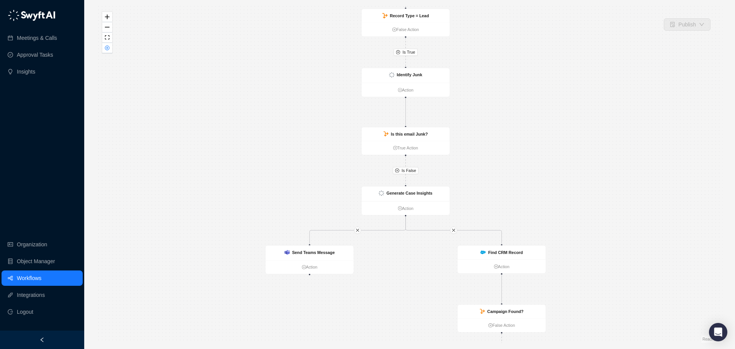
drag, startPoint x: 493, startPoint y: 124, endPoint x: 471, endPoint y: 152, distance: 35.7
click at [475, 152] on div "Is True Is True Is False CRM Record Created Action Record Type = Lead False Act…" at bounding box center [409, 174] width 626 height 337
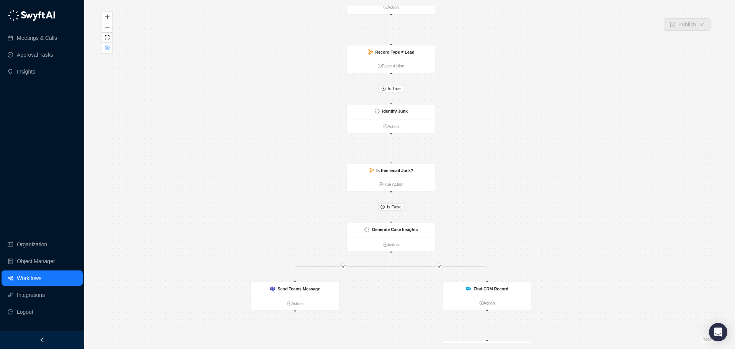
drag, startPoint x: 469, startPoint y: 141, endPoint x: 466, endPoint y: 156, distance: 14.9
click at [466, 156] on div "Is True Is True Is False CRM Record Created Action Record Type = Lead False Act…" at bounding box center [409, 174] width 626 height 337
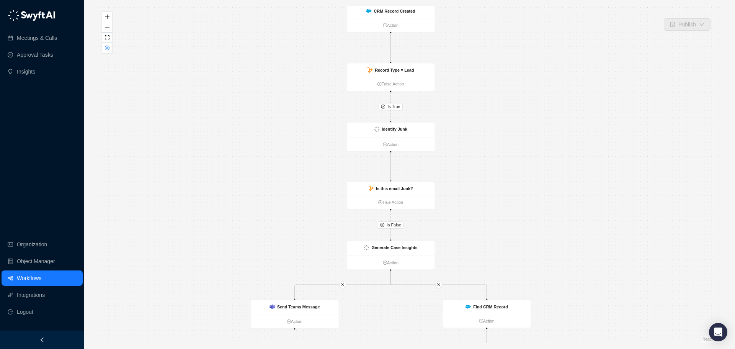
drag, startPoint x: 500, startPoint y: 96, endPoint x: 495, endPoint y: 140, distance: 43.6
click at [495, 140] on div "Is True Is True Is False CRM Record Created Action Record Type = Lead False Act…" at bounding box center [409, 174] width 626 height 337
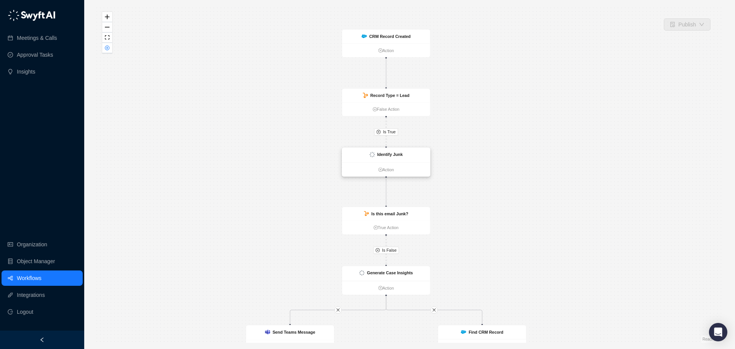
click at [395, 156] on strong "Identify Junk" at bounding box center [390, 154] width 26 height 5
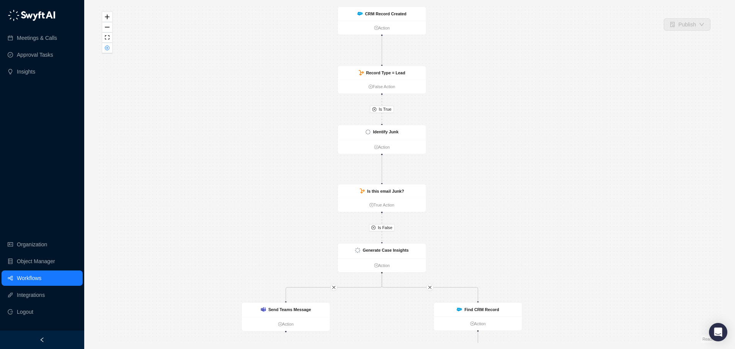
drag, startPoint x: 457, startPoint y: 216, endPoint x: 450, endPoint y: 194, distance: 22.8
click at [450, 194] on div "Is True Is True Is False CRM Record Created Action Record Type = Lead False Act…" at bounding box center [409, 174] width 626 height 337
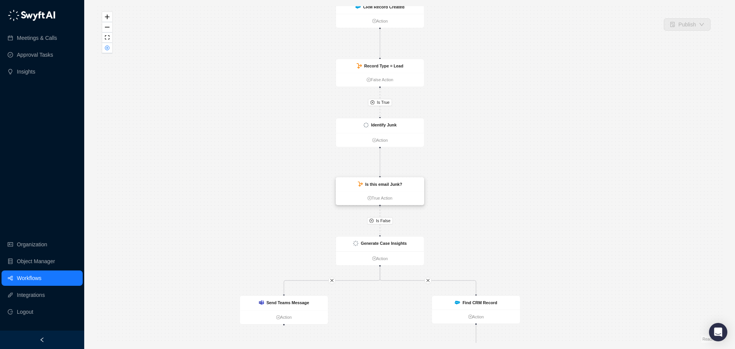
click at [401, 187] on div "Is this email Junk?" at bounding box center [380, 184] width 88 height 14
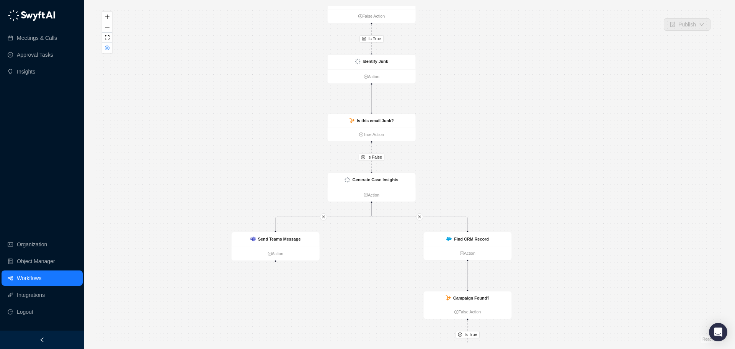
drag, startPoint x: 460, startPoint y: 238, endPoint x: 454, endPoint y: 173, distance: 64.6
click at [451, 174] on div "Is True Is True Is False CRM Record Created Action Record Type = Lead False Act…" at bounding box center [409, 174] width 626 height 337
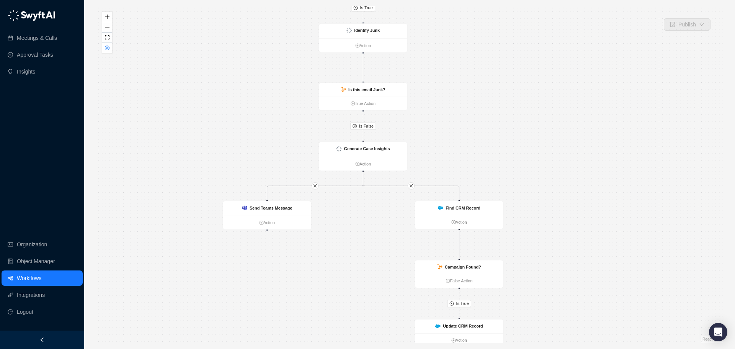
drag, startPoint x: 512, startPoint y: 179, endPoint x: 504, endPoint y: 148, distance: 31.8
click at [504, 148] on div "Is True Is True Is False CRM Record Created Action Record Type = Lead False Act…" at bounding box center [409, 174] width 626 height 337
